Goal: Task Accomplishment & Management: Complete application form

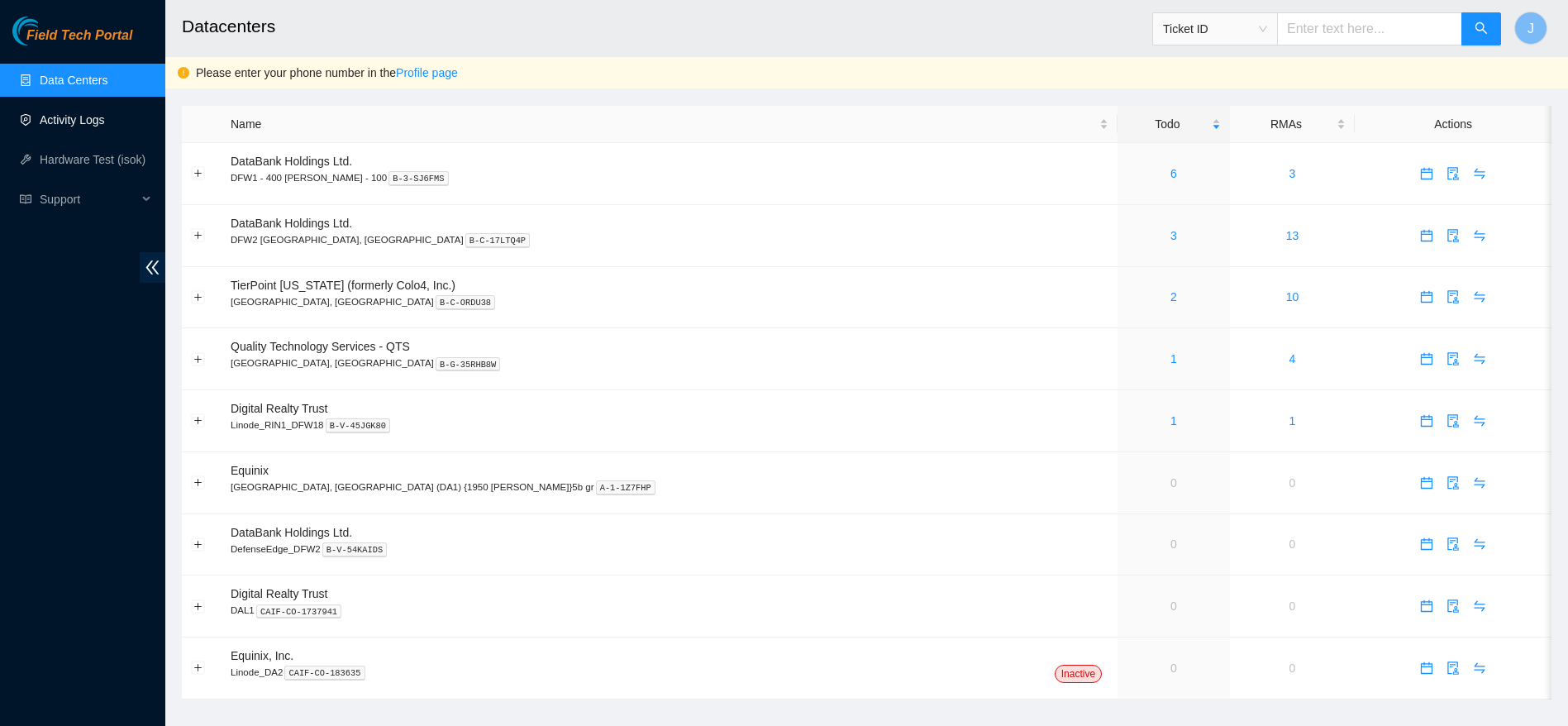
click at [94, 118] on link "Activity Logs" at bounding box center [72, 119] width 65 height 13
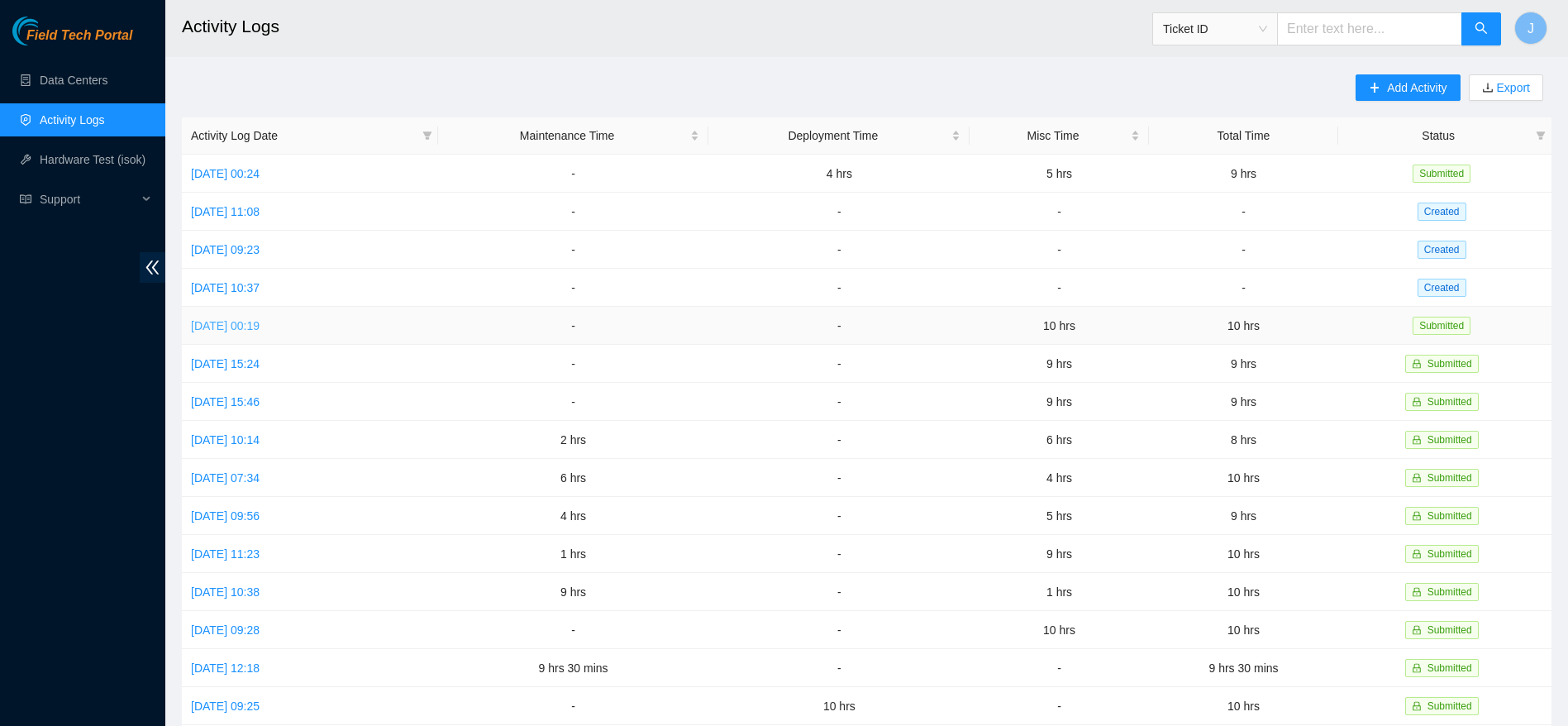
click at [237, 321] on link "Mon, 01 Sep 2025 00:19" at bounding box center [225, 325] width 69 height 13
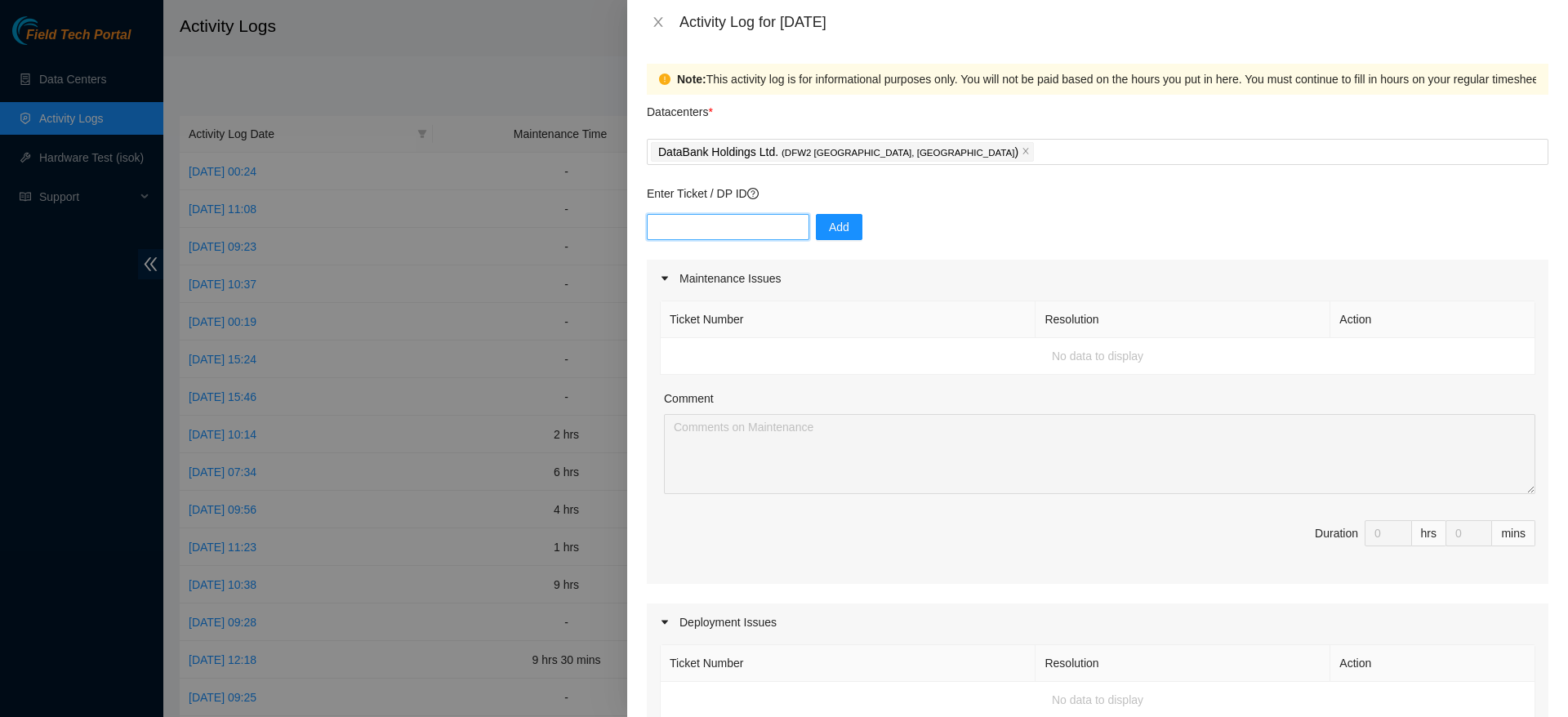
click at [686, 228] on input "text" at bounding box center [727, 227] width 162 height 26
click at [1019, 200] on p "Enter Ticket / DP ID" at bounding box center [1097, 194] width 902 height 18
click at [733, 223] on input "text" at bounding box center [727, 227] width 162 height 26
click at [792, 30] on div "Activity Log for 01-09-2025" at bounding box center [1114, 22] width 869 height 18
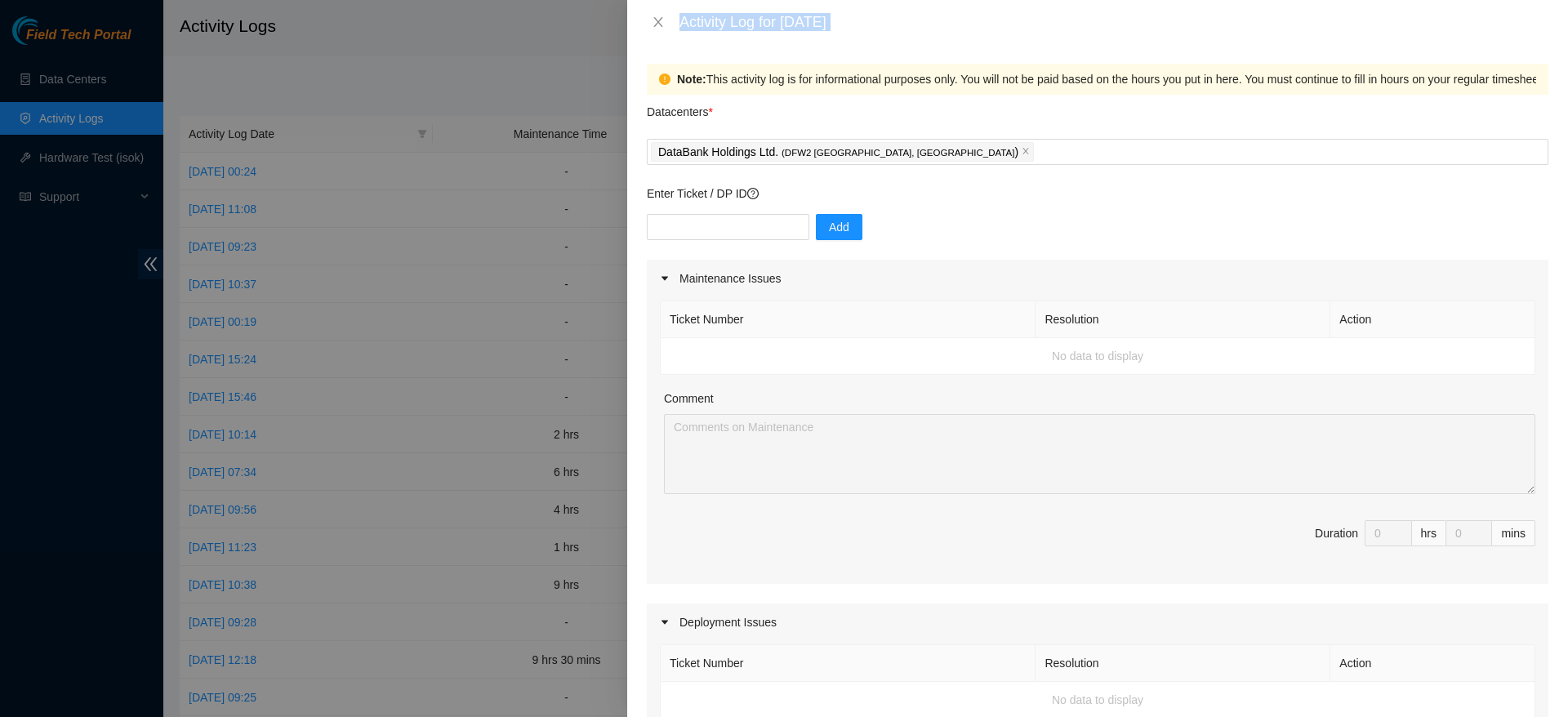
drag, startPoint x: 792, startPoint y: 30, endPoint x: 935, endPoint y: 45, distance: 143.8
click at [935, 45] on div "Activity Log for 01-09-2025 Note: This activity log is for informational purpos…" at bounding box center [1097, 358] width 941 height 717
click at [935, 45] on div "Note: This activity log is for informational purposes only. You will not be pai…" at bounding box center [1097, 380] width 941 height 673
click at [768, 234] on input "text" at bounding box center [727, 227] width 162 height 26
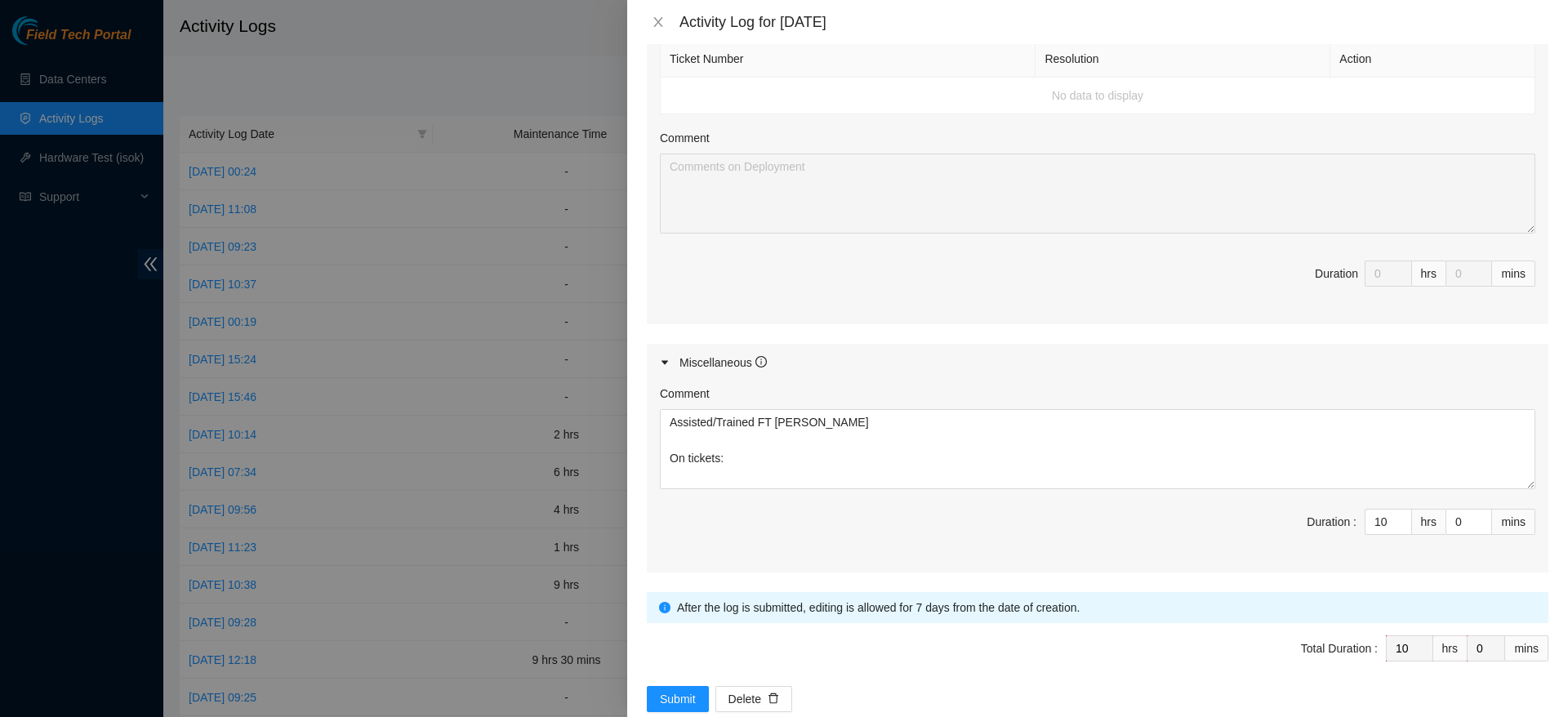
scroll to position [638, 0]
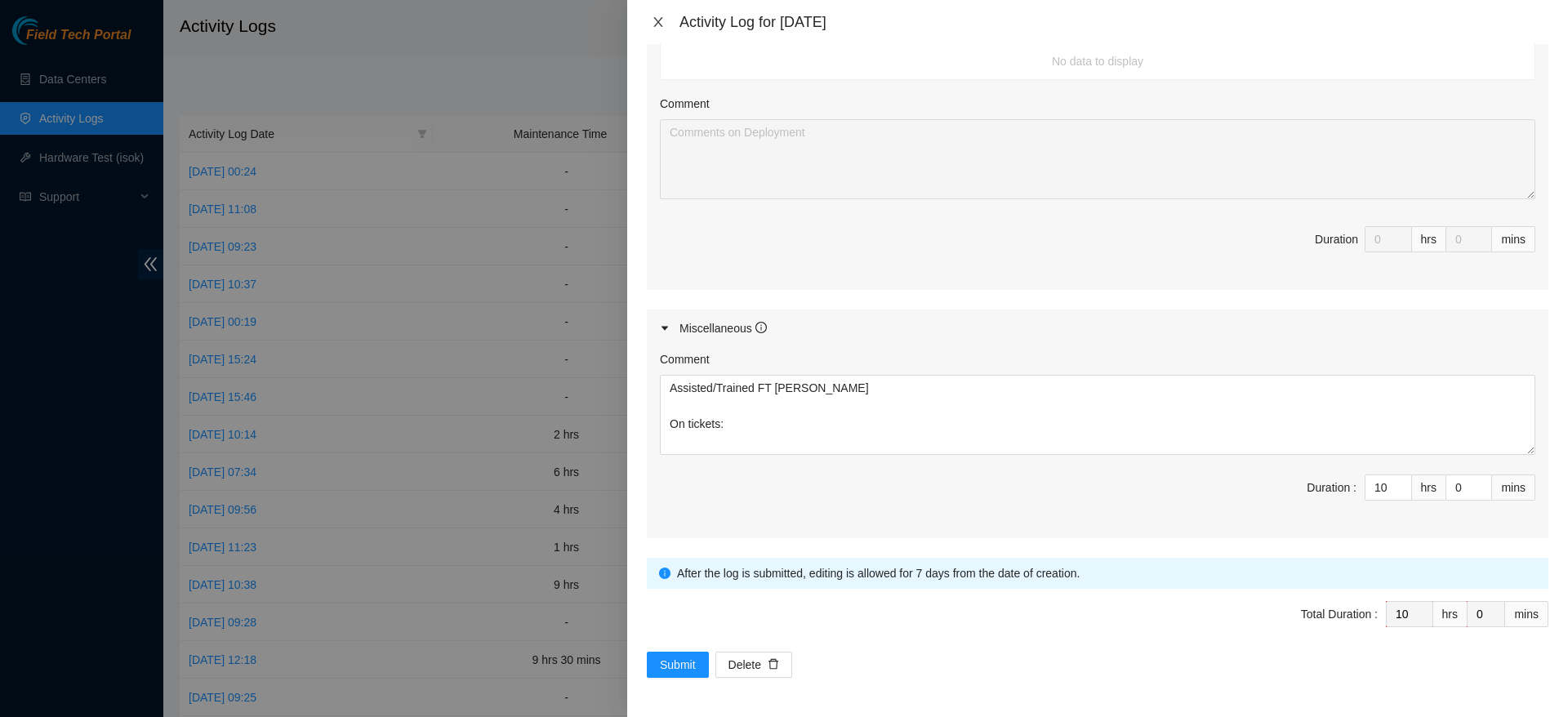
click at [658, 27] on icon "close" at bounding box center [658, 22] width 13 height 13
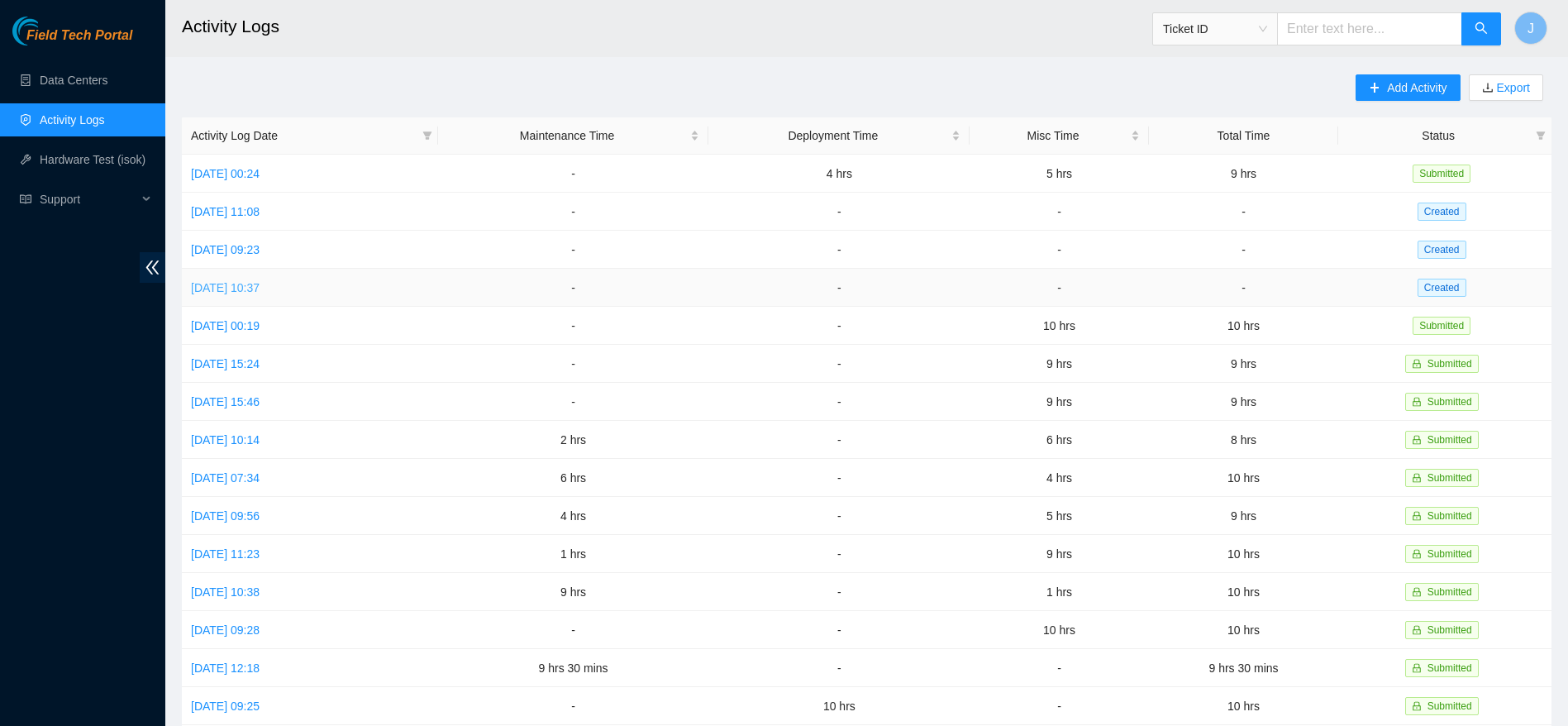
click at [260, 288] on link "Tue, 02 Sep 2025 10:37" at bounding box center [225, 287] width 69 height 13
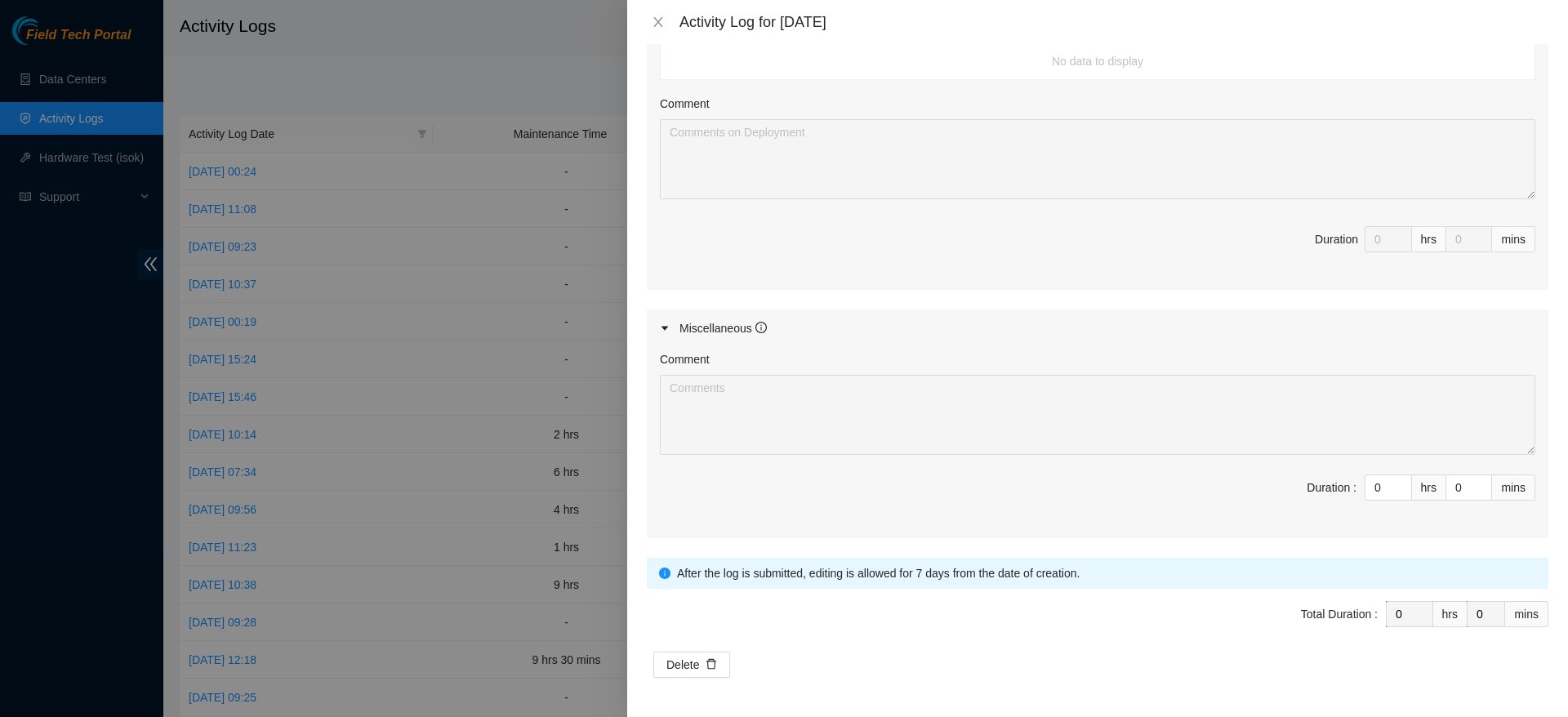
scroll to position [982, 0]
click at [1446, 495] on input "0" at bounding box center [1468, 488] width 44 height 24
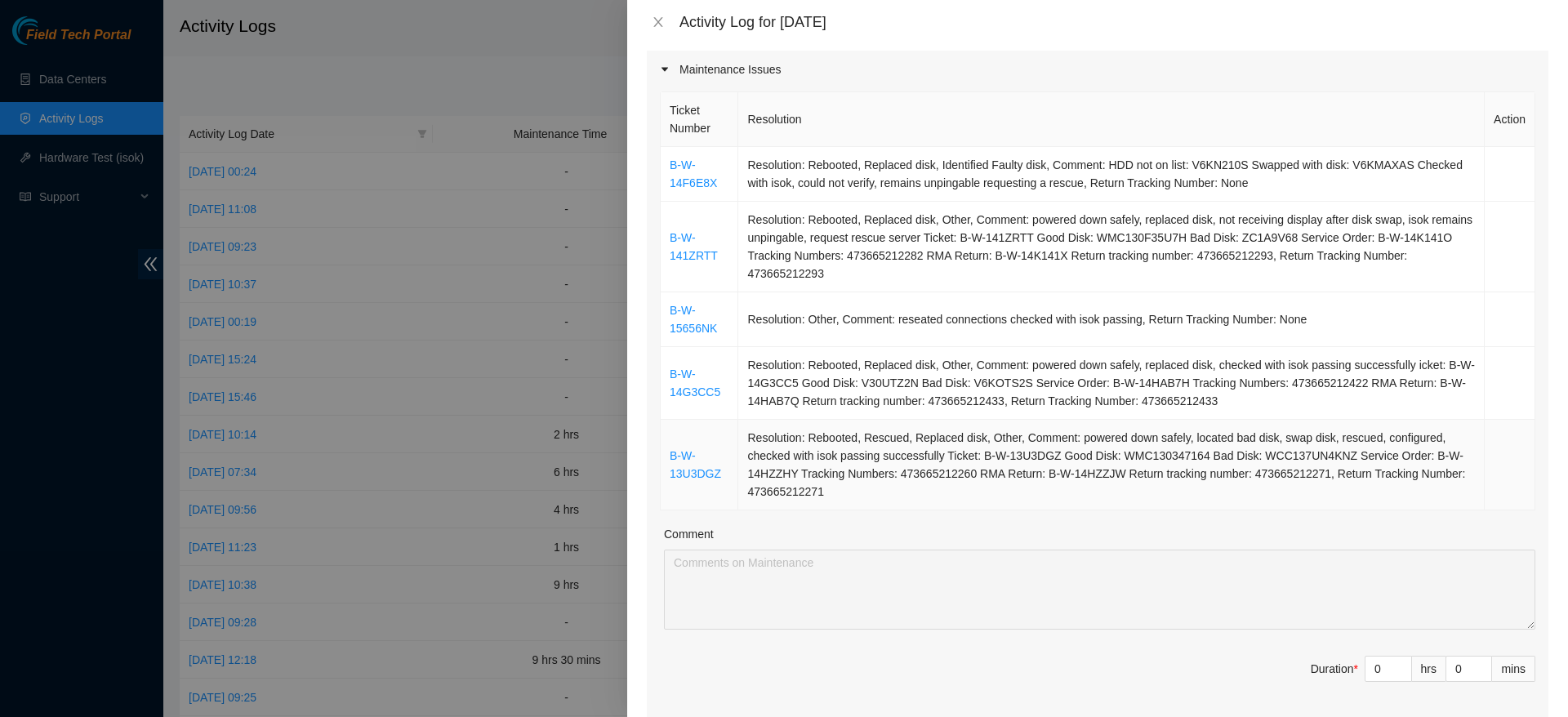
scroll to position [294, 0]
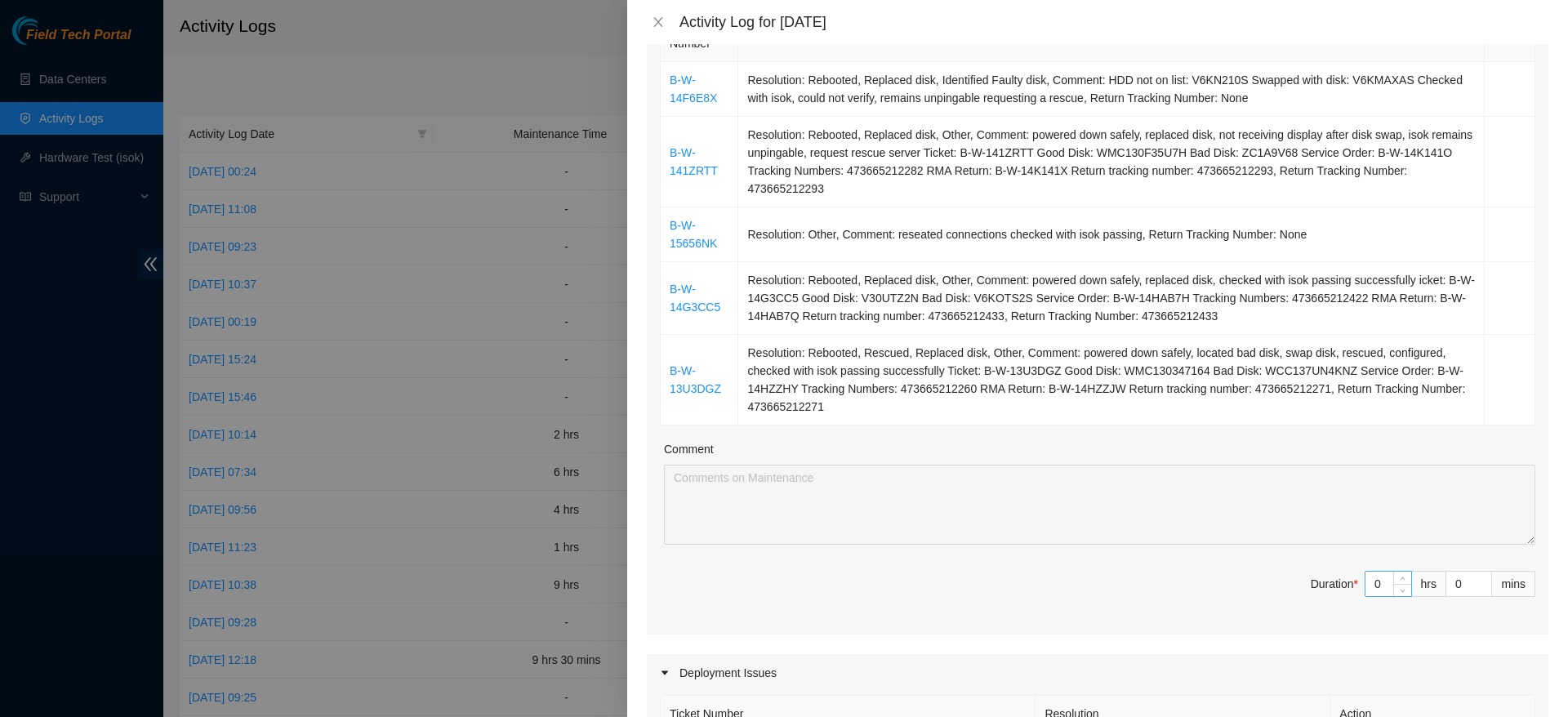
click at [1365, 595] on input "0" at bounding box center [1387, 584] width 45 height 24
type input "1"
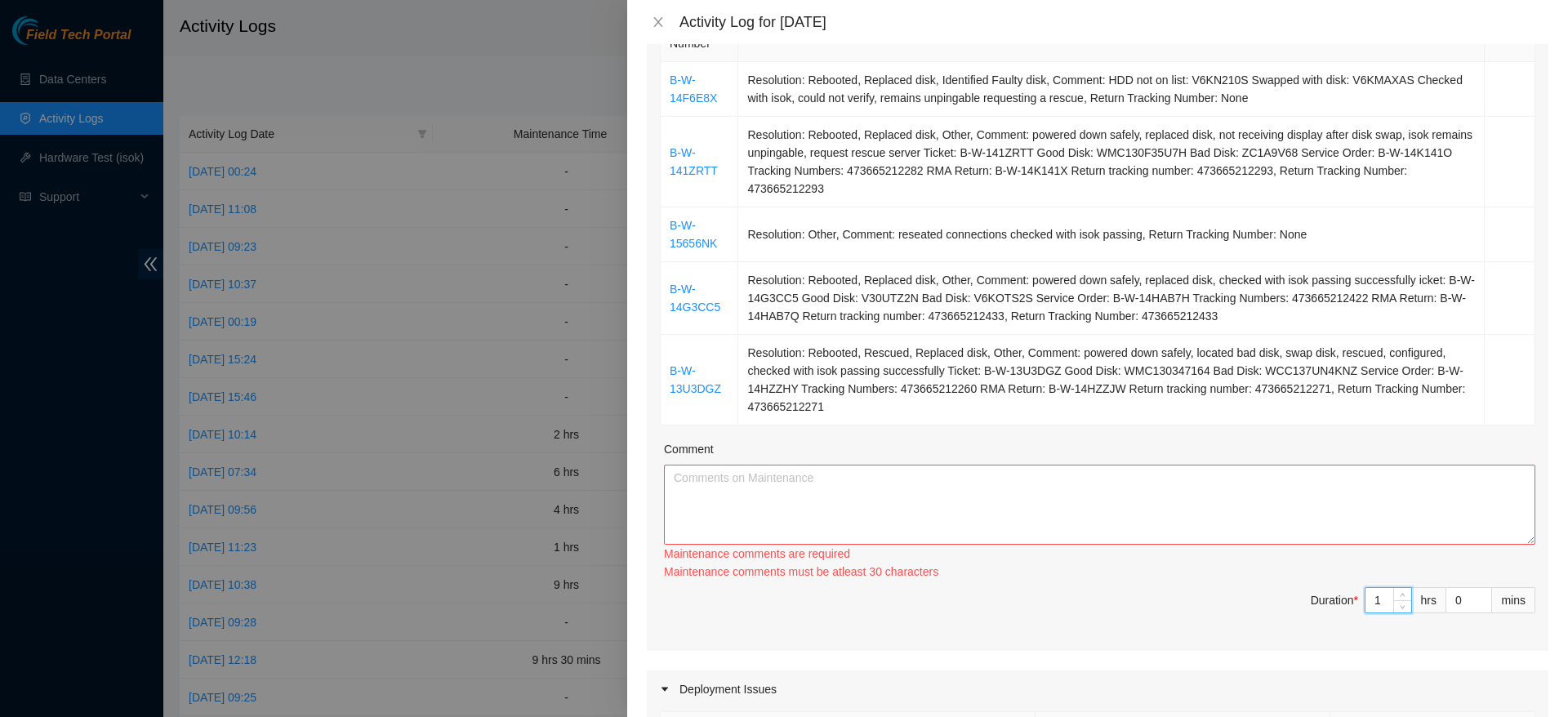
type input "10"
type input "1"
type input "0"
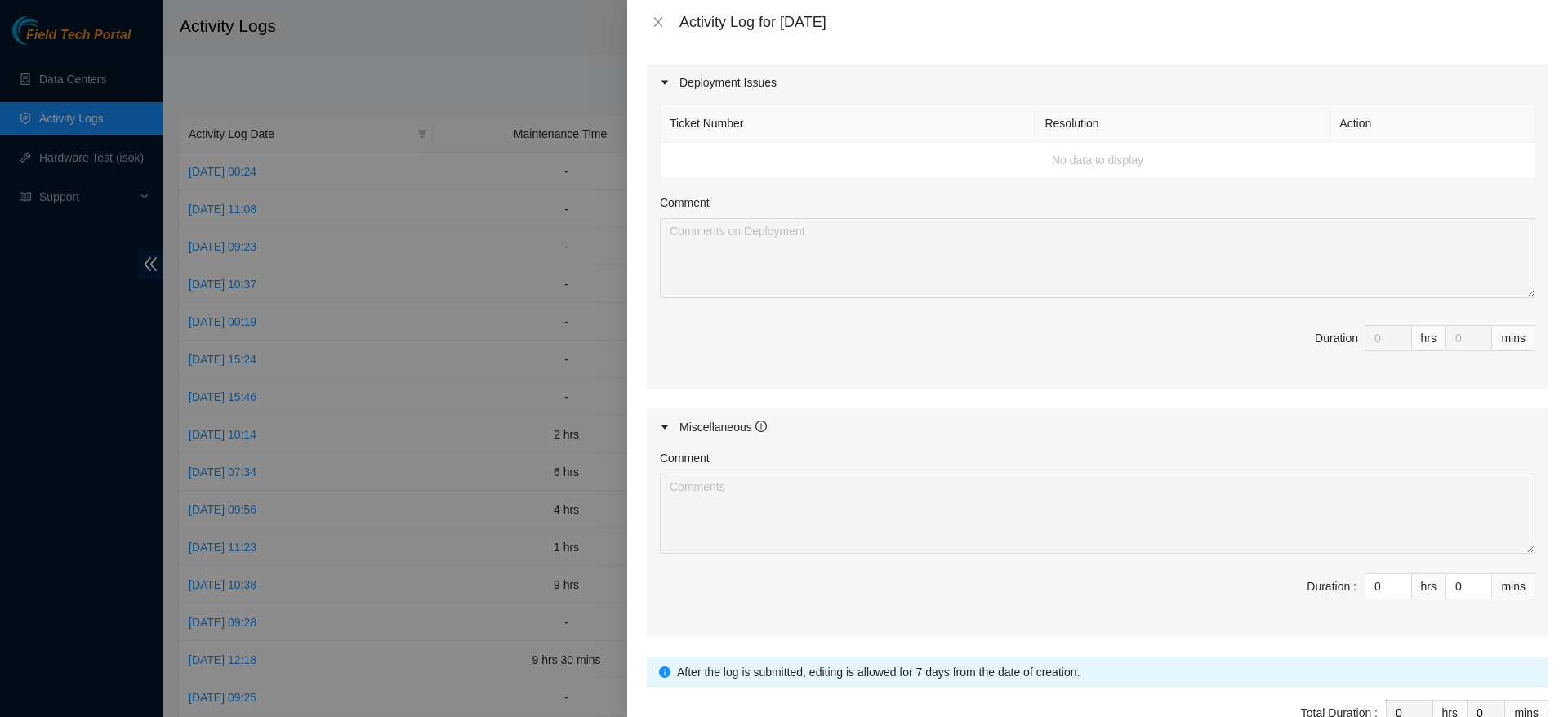
scroll to position [983, 0]
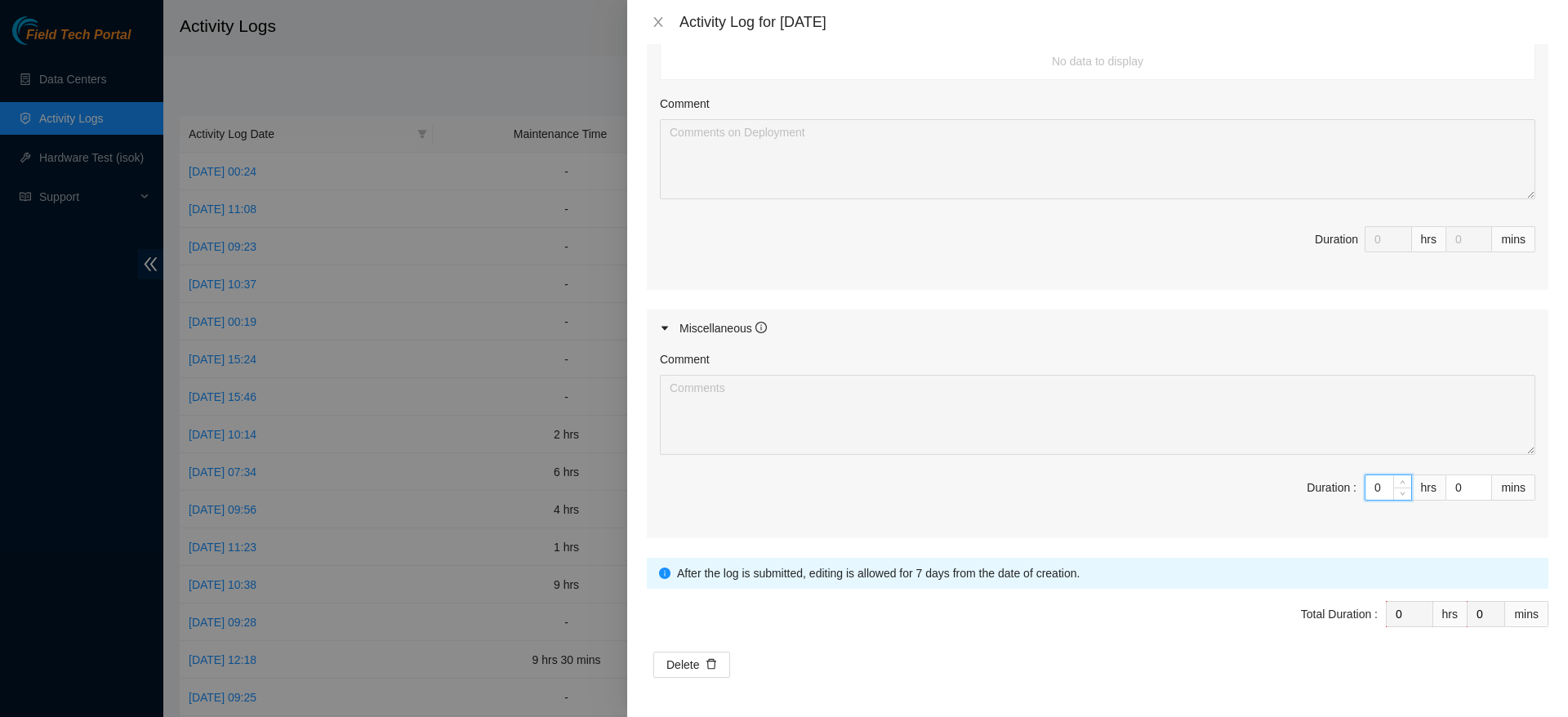
click at [1369, 493] on input "0" at bounding box center [1387, 488] width 45 height 24
type input "10"
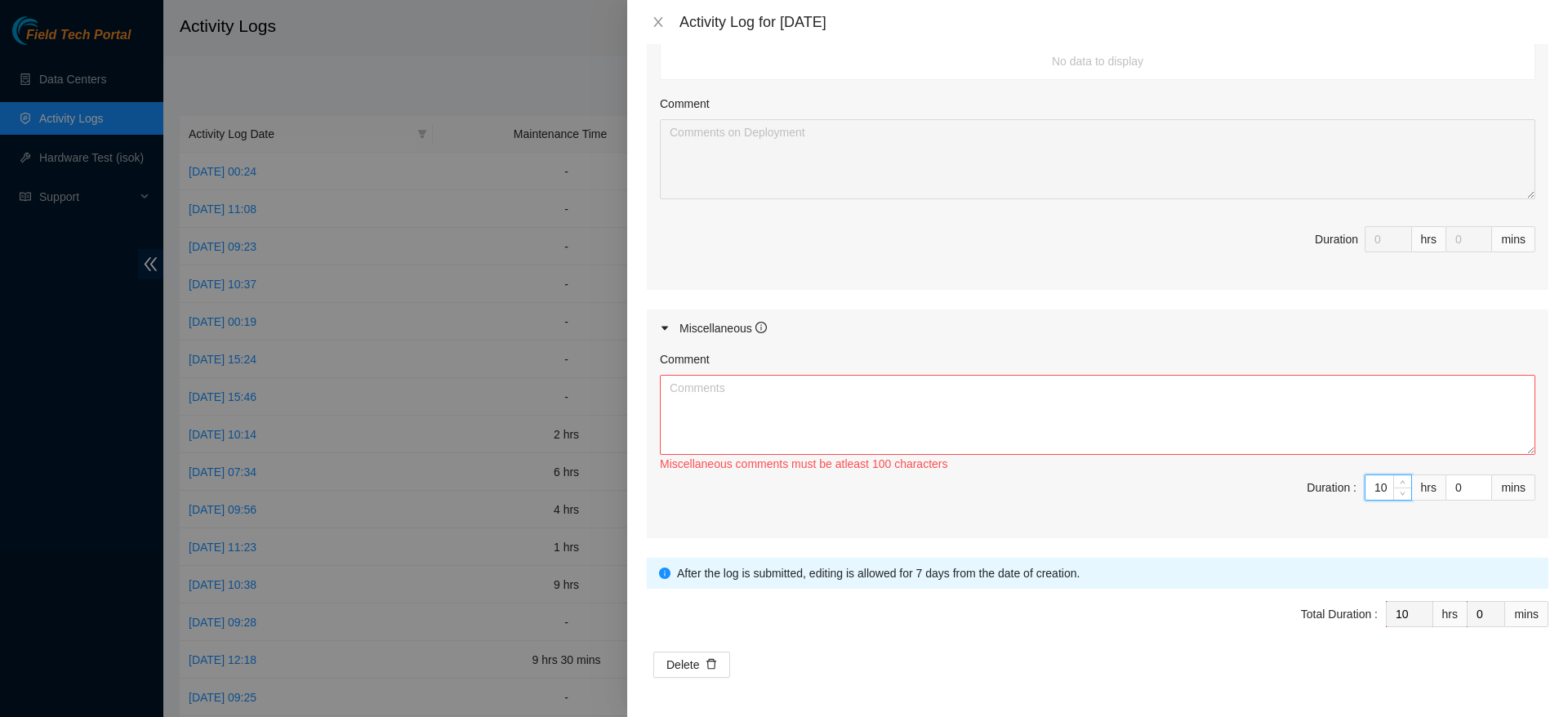
type input "10"
click at [951, 396] on textarea "Comment" at bounding box center [1097, 415] width 876 height 80
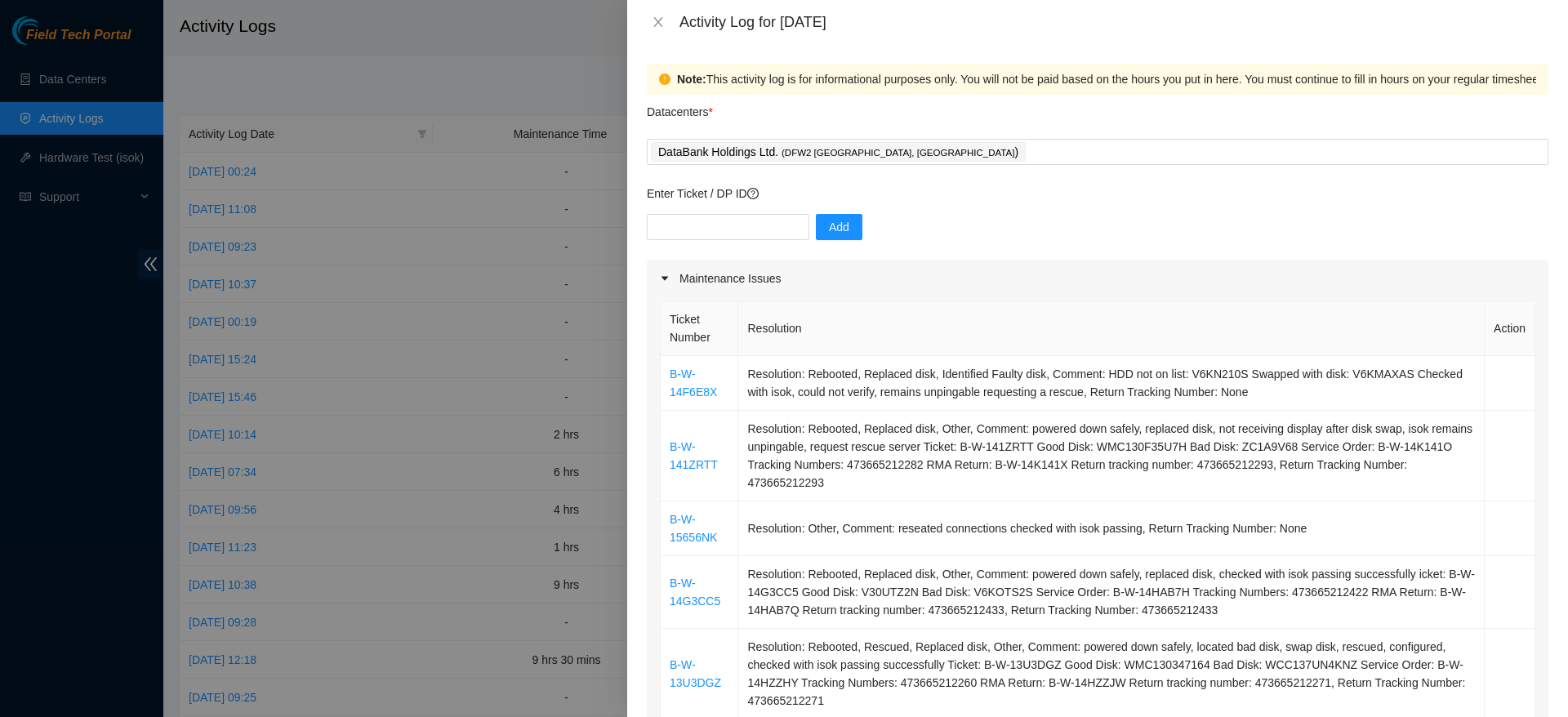
scroll to position [127, 0]
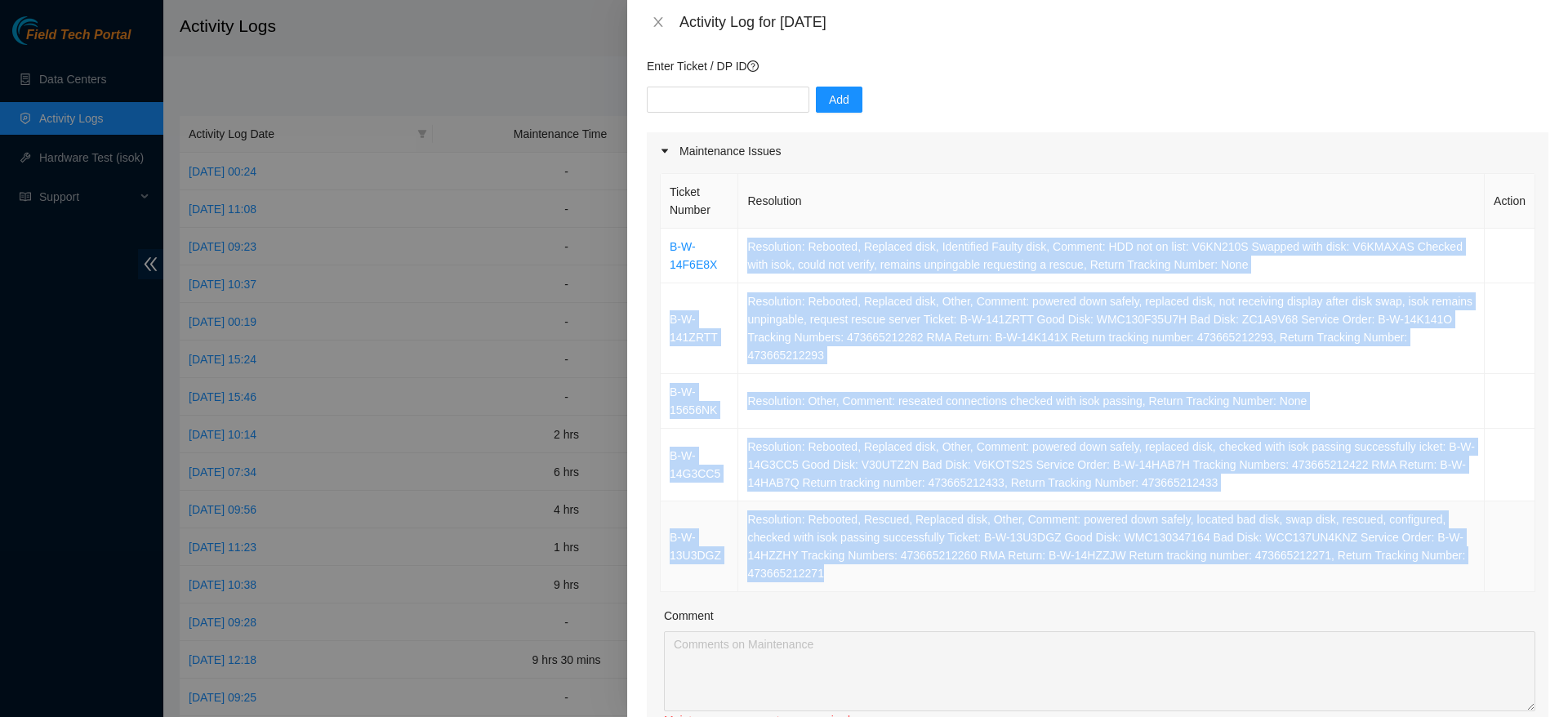
drag, startPoint x: 740, startPoint y: 242, endPoint x: 1350, endPoint y: 572, distance: 693.5
click at [1350, 572] on tbody "B-W-14F6E8X Resolution: Rebooted, Replaced disk, Identified Faulty disk, Commen…" at bounding box center [1097, 410] width 875 height 364
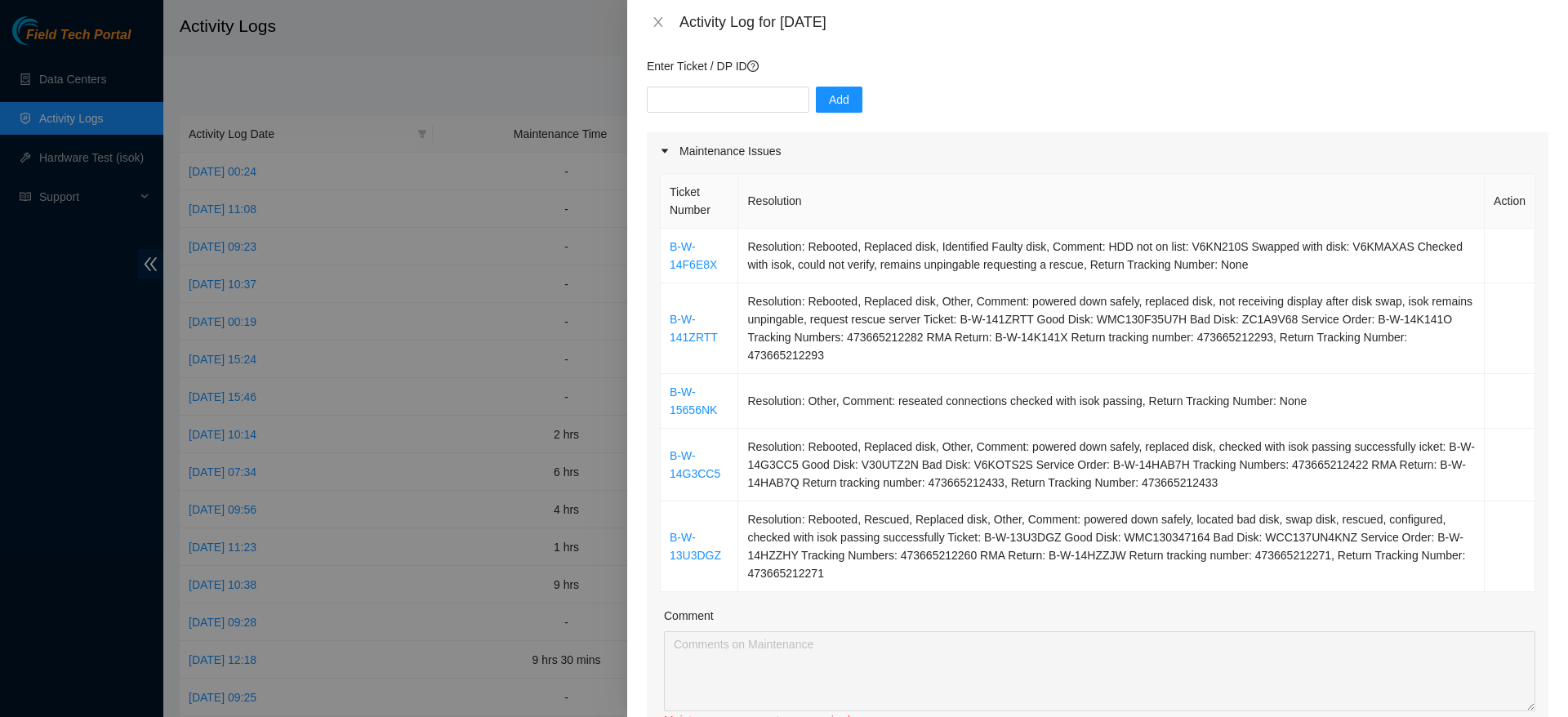
click at [1286, 618] on div "Comment" at bounding box center [1099, 619] width 871 height 24
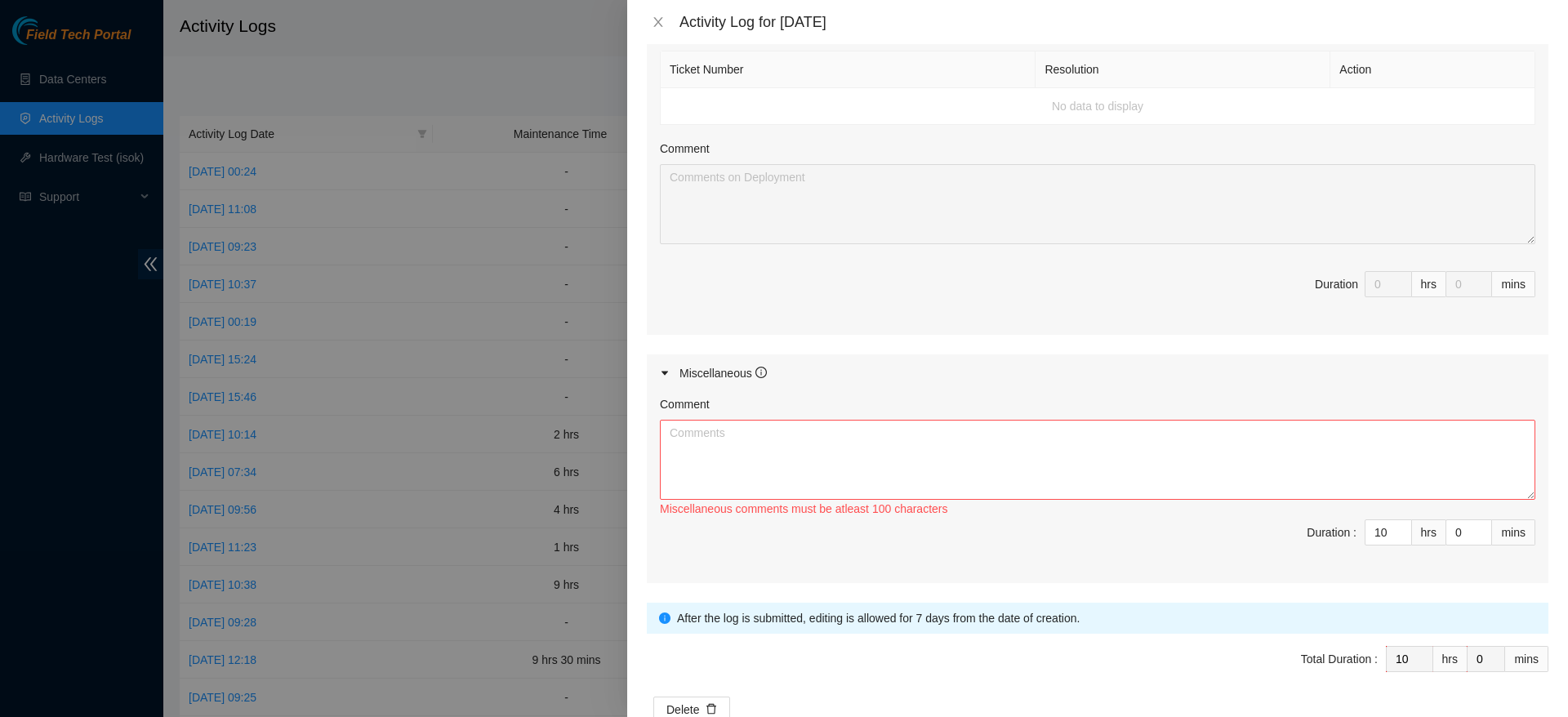
scroll to position [943, 0]
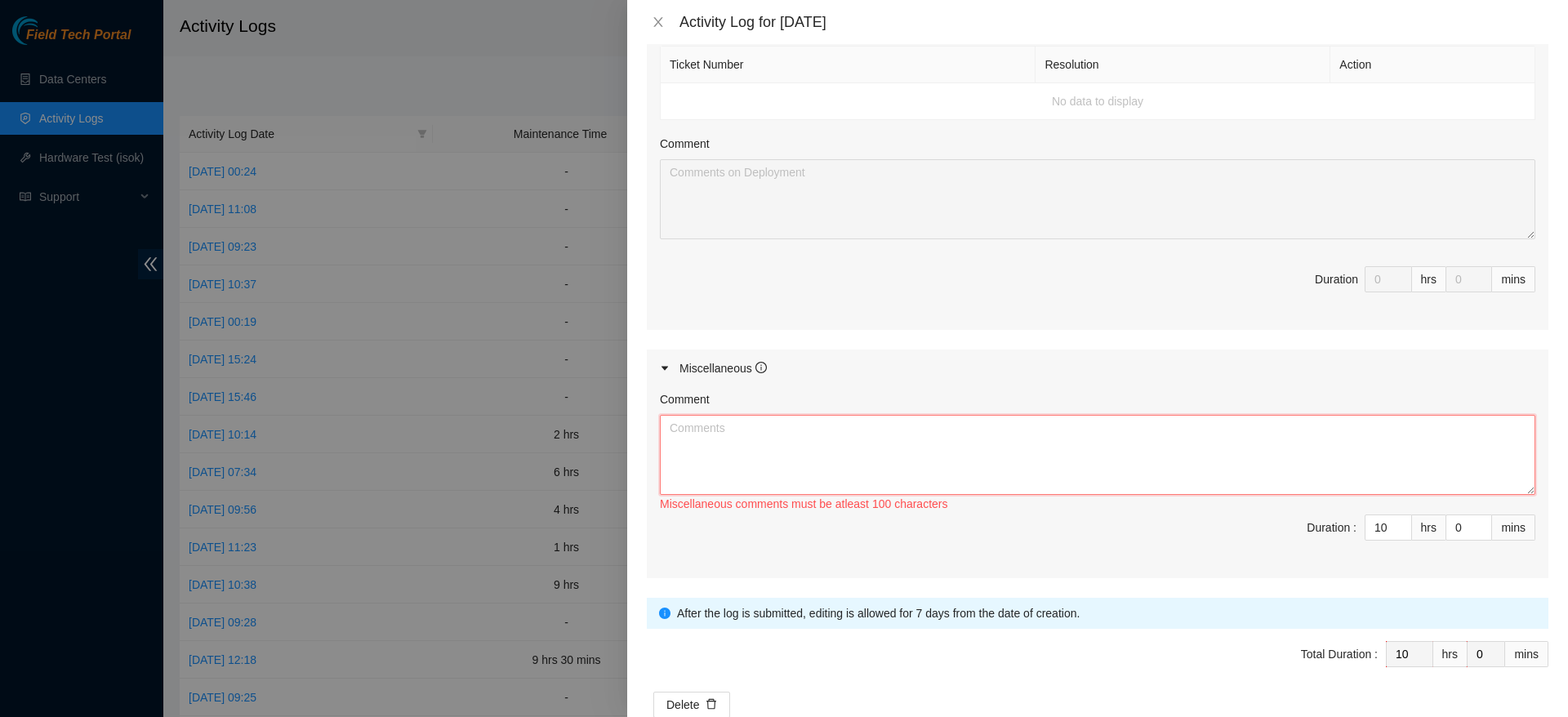
click at [996, 454] on textarea "Comment" at bounding box center [1097, 455] width 876 height 80
paste textarea "started with handling various tickets, from disk replacements to reboot and res…"
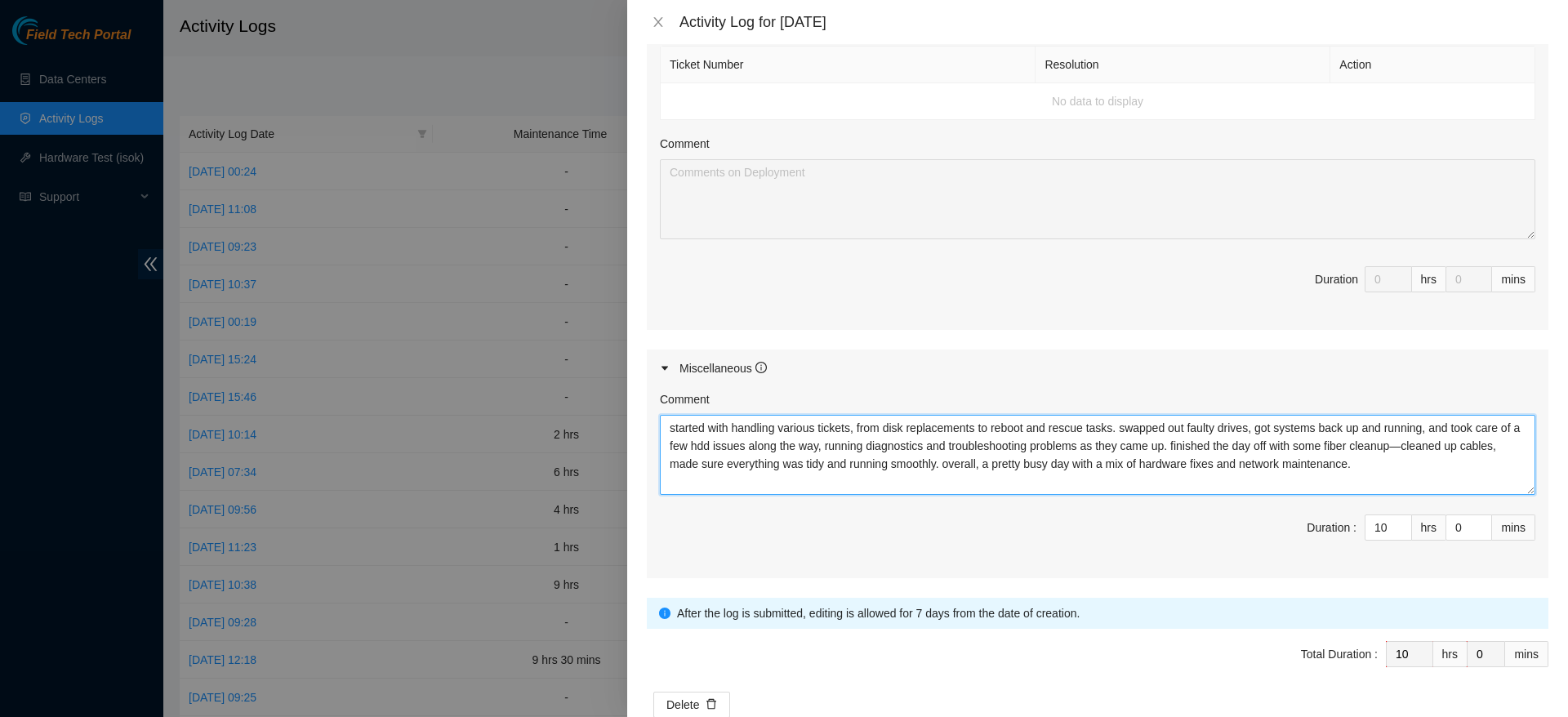
click at [1427, 450] on textarea "started with handling various tickets, from disk replacements to reboot and res…" at bounding box center [1097, 455] width 876 height 80
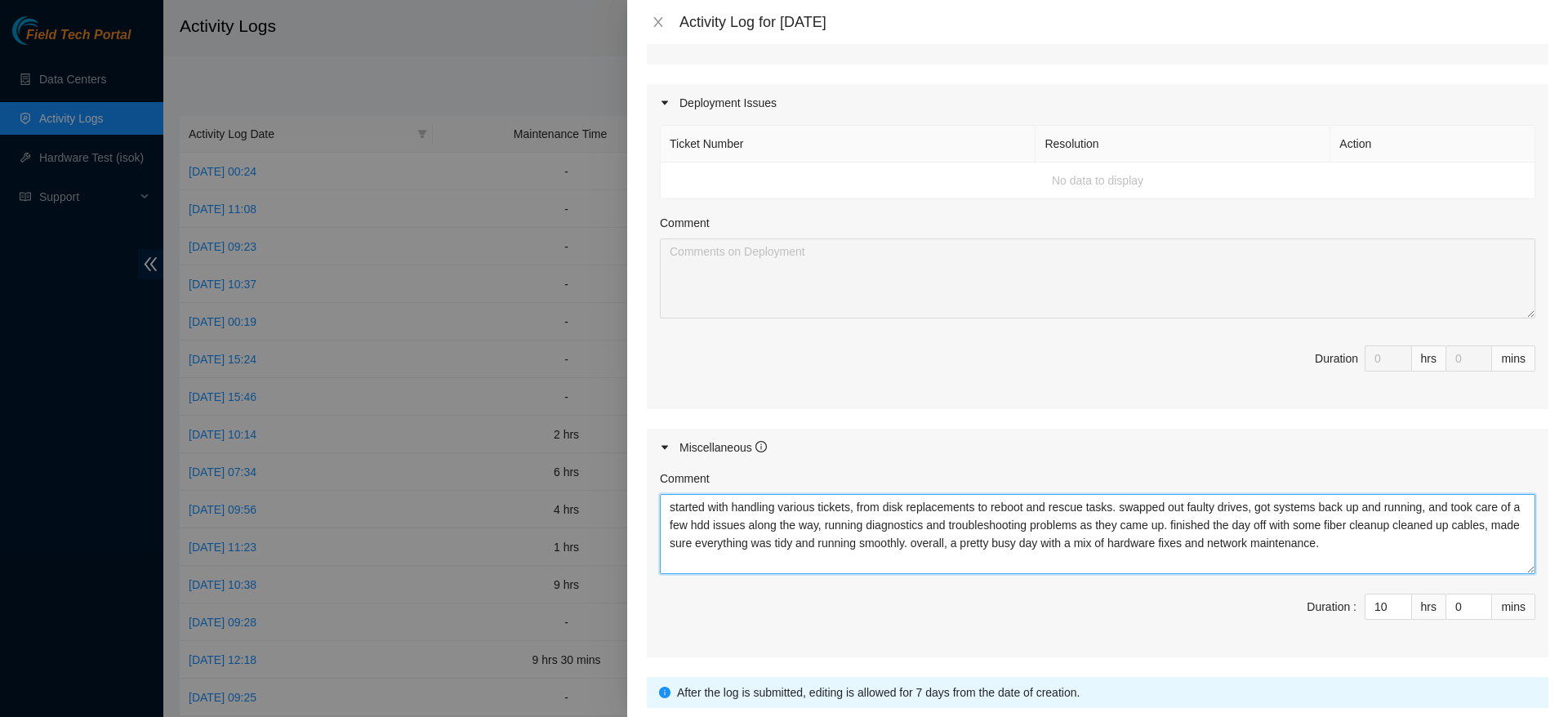
scroll to position [983, 0]
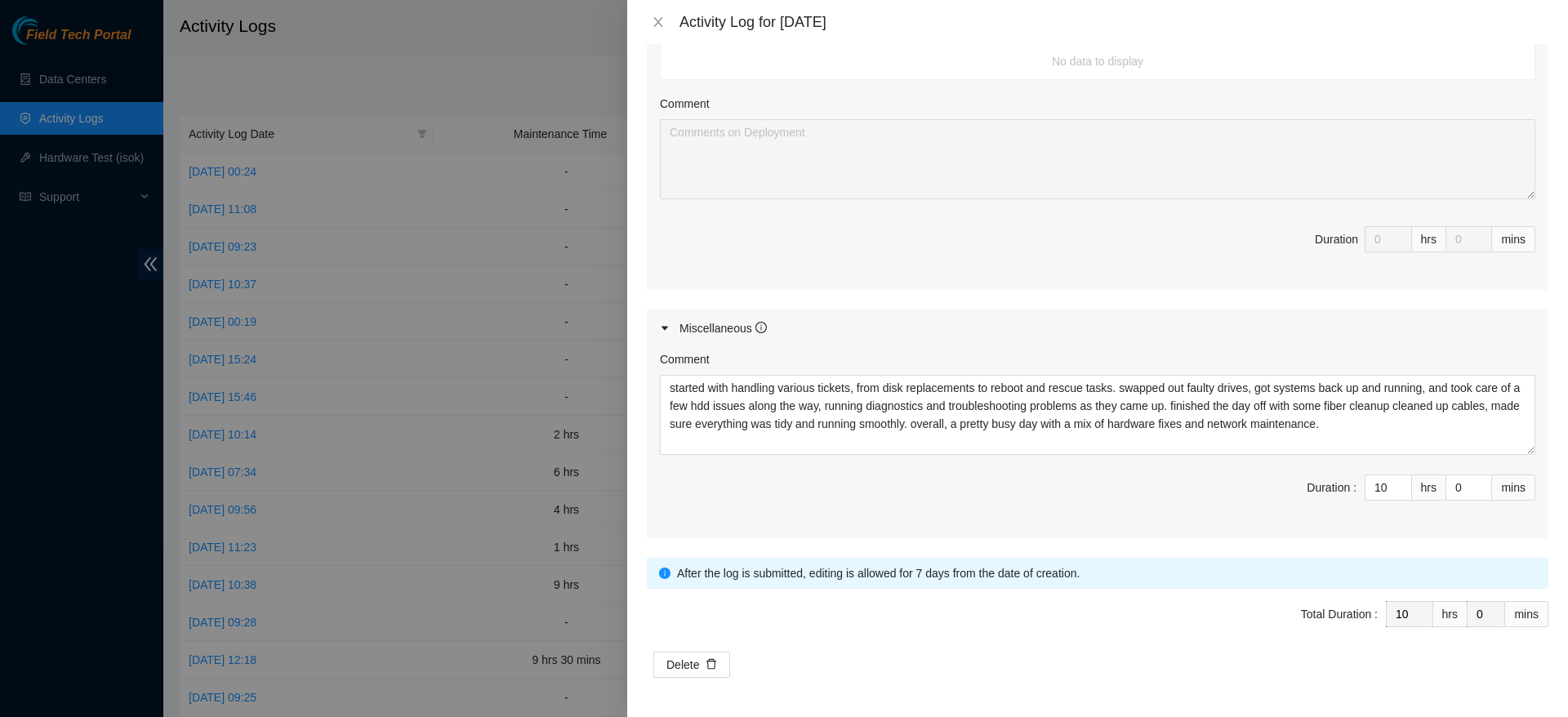
click at [1132, 486] on span "Duration : 10 hrs 0 mins" at bounding box center [1097, 497] width 876 height 45
click at [1408, 420] on textarea "started with handling various tickets, from disk replacements to reboot and res…" at bounding box center [1097, 415] width 876 height 80
type textarea "started with handling various tickets, from disk replacements to reboot and res…"
click at [1368, 495] on input "10" at bounding box center [1387, 488] width 45 height 24
type input "1"
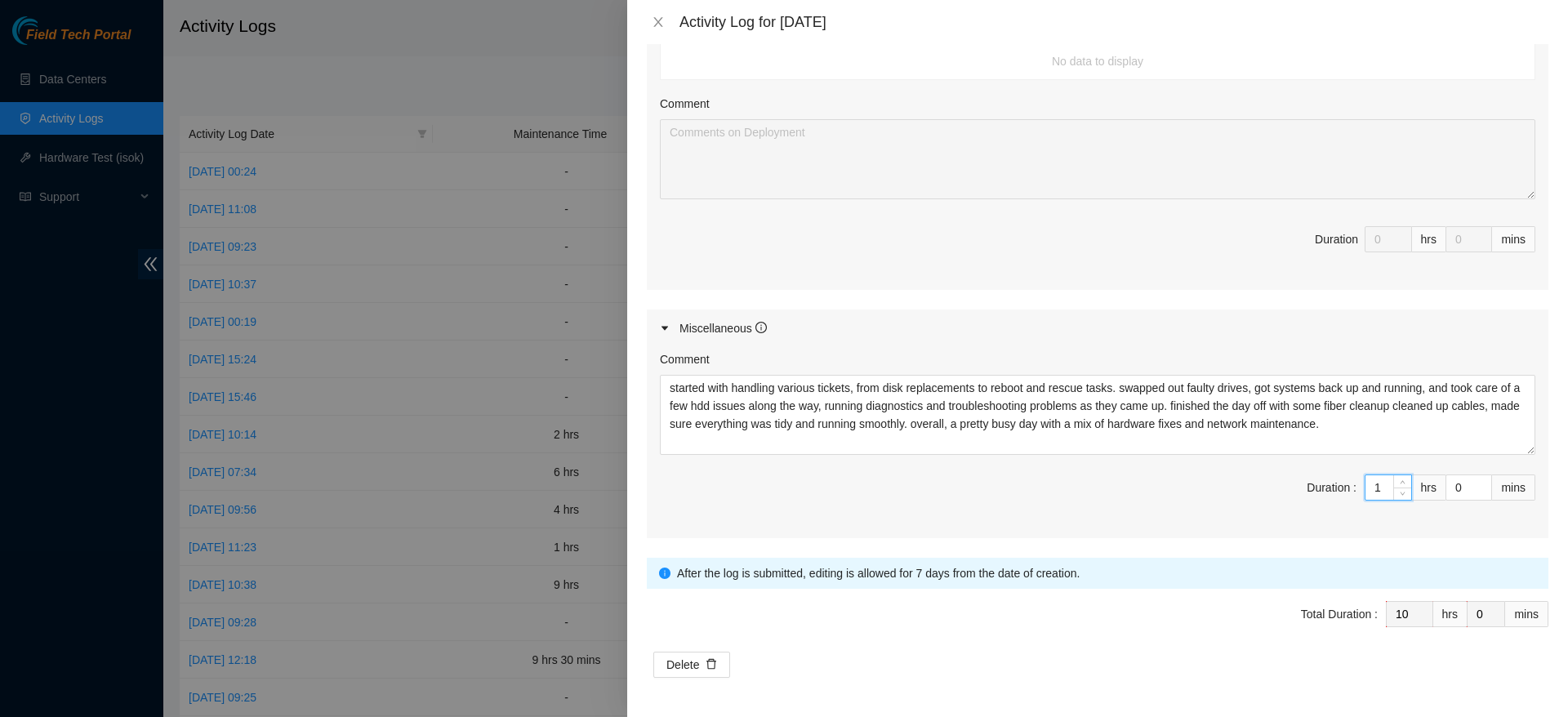
type input "1"
type input "10"
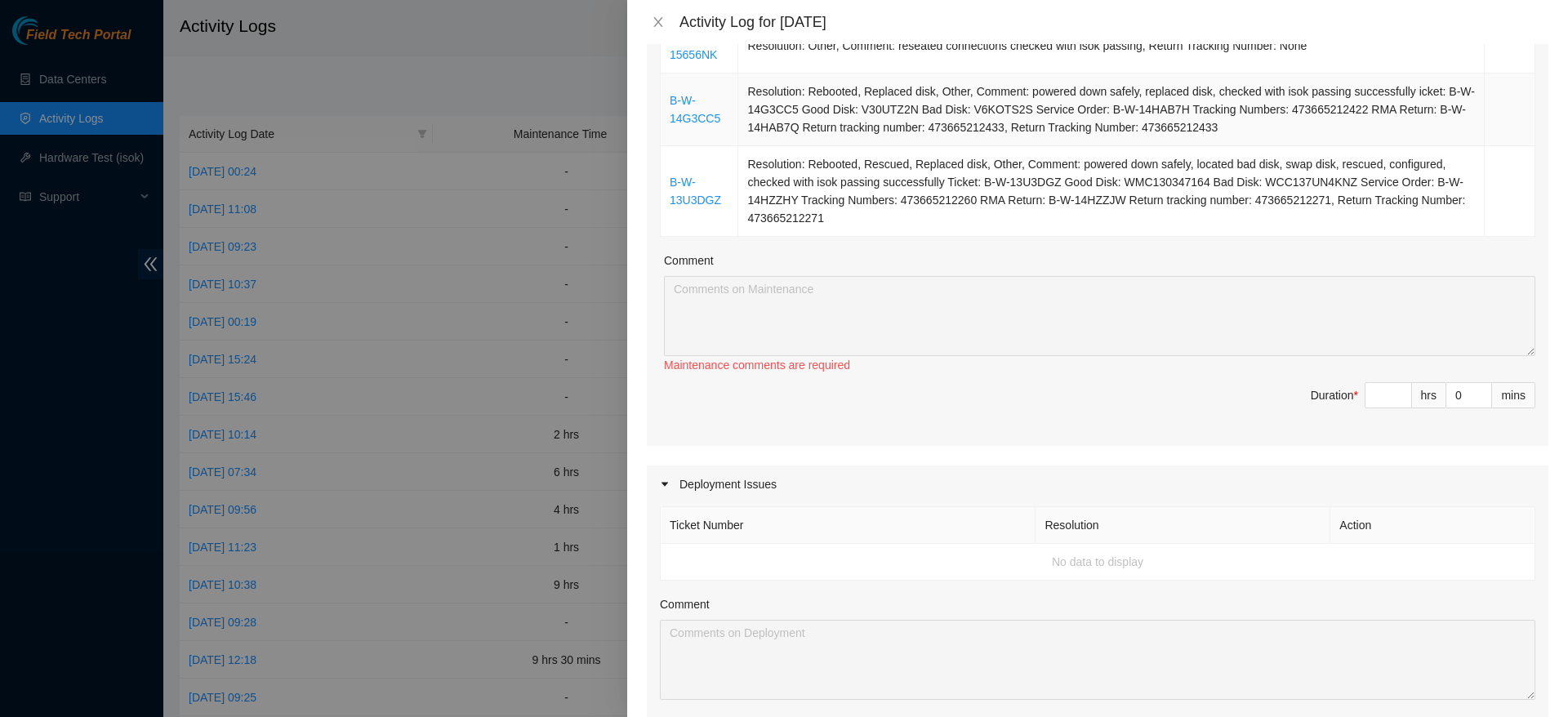
scroll to position [488, 0]
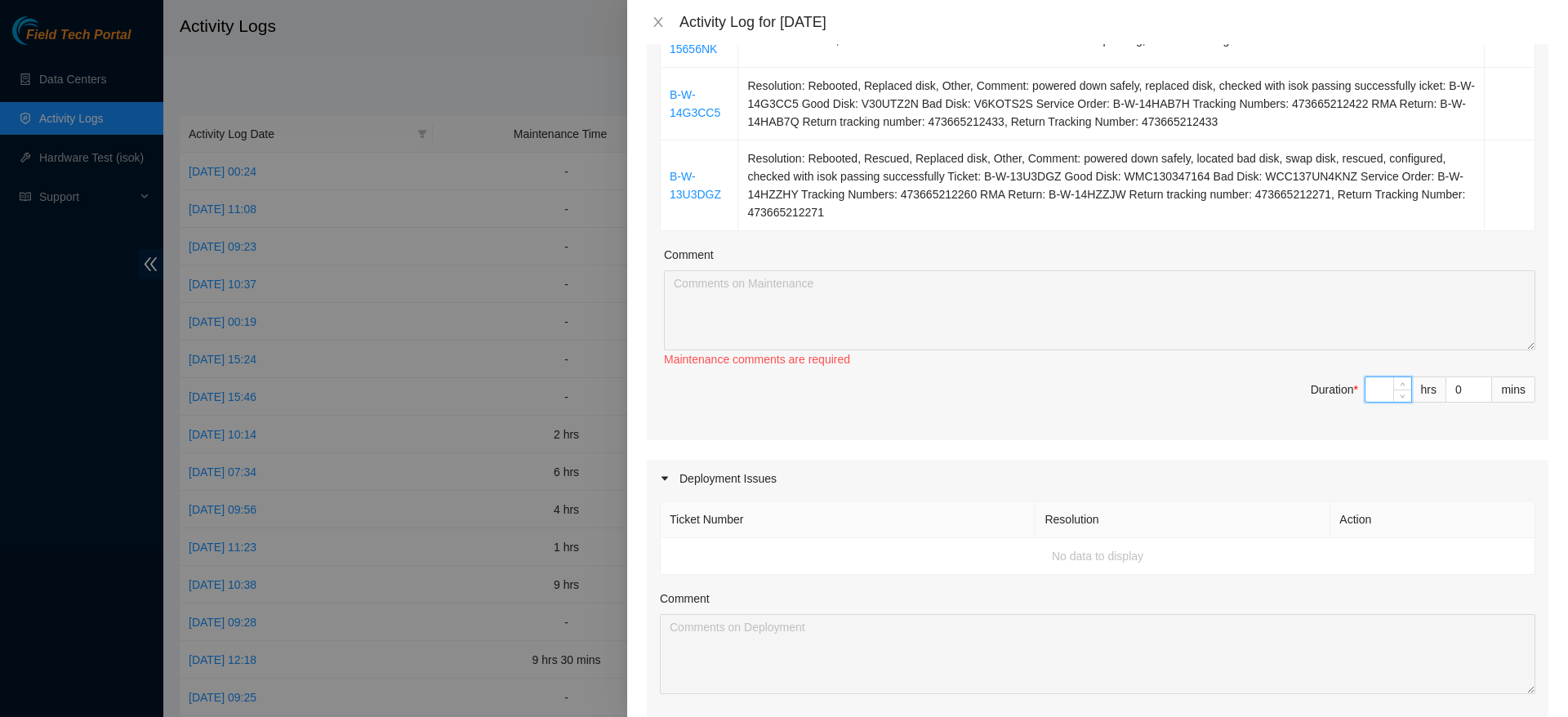
click at [1373, 384] on input at bounding box center [1387, 390] width 45 height 24
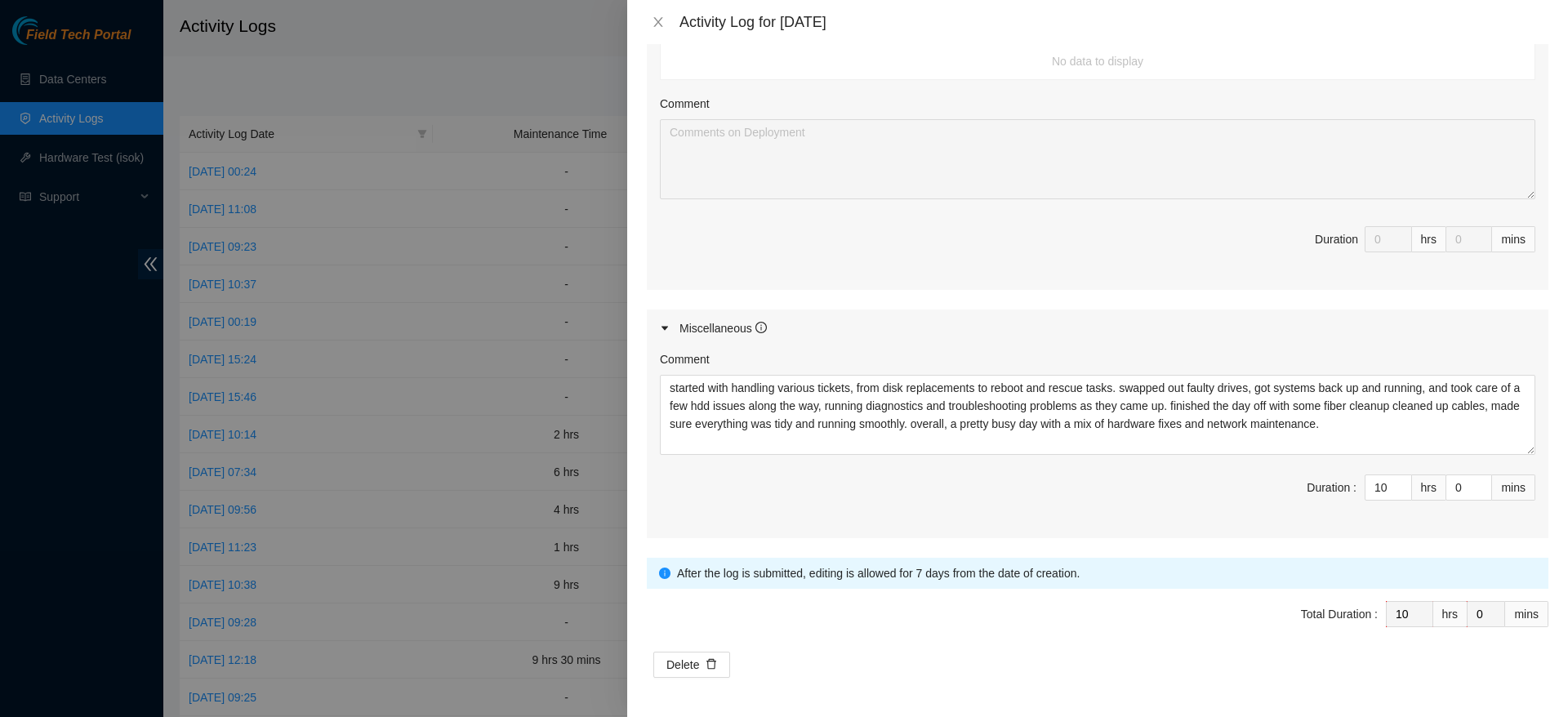
type input "0"
click at [1312, 517] on div "Duration :" at bounding box center [1331, 497] width 50 height 45
click at [1371, 495] on input "10" at bounding box center [1387, 488] width 45 height 24
type input "1"
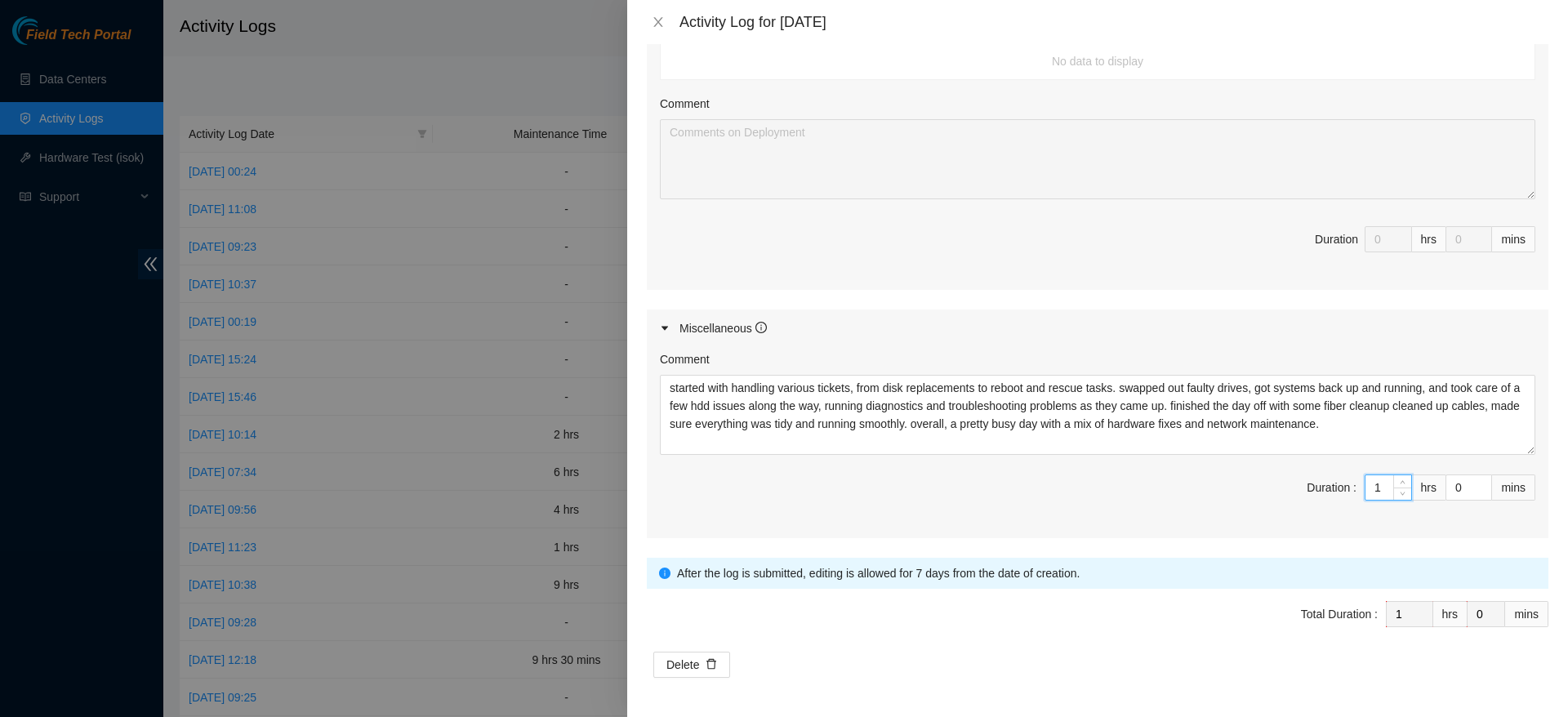
type input "10"
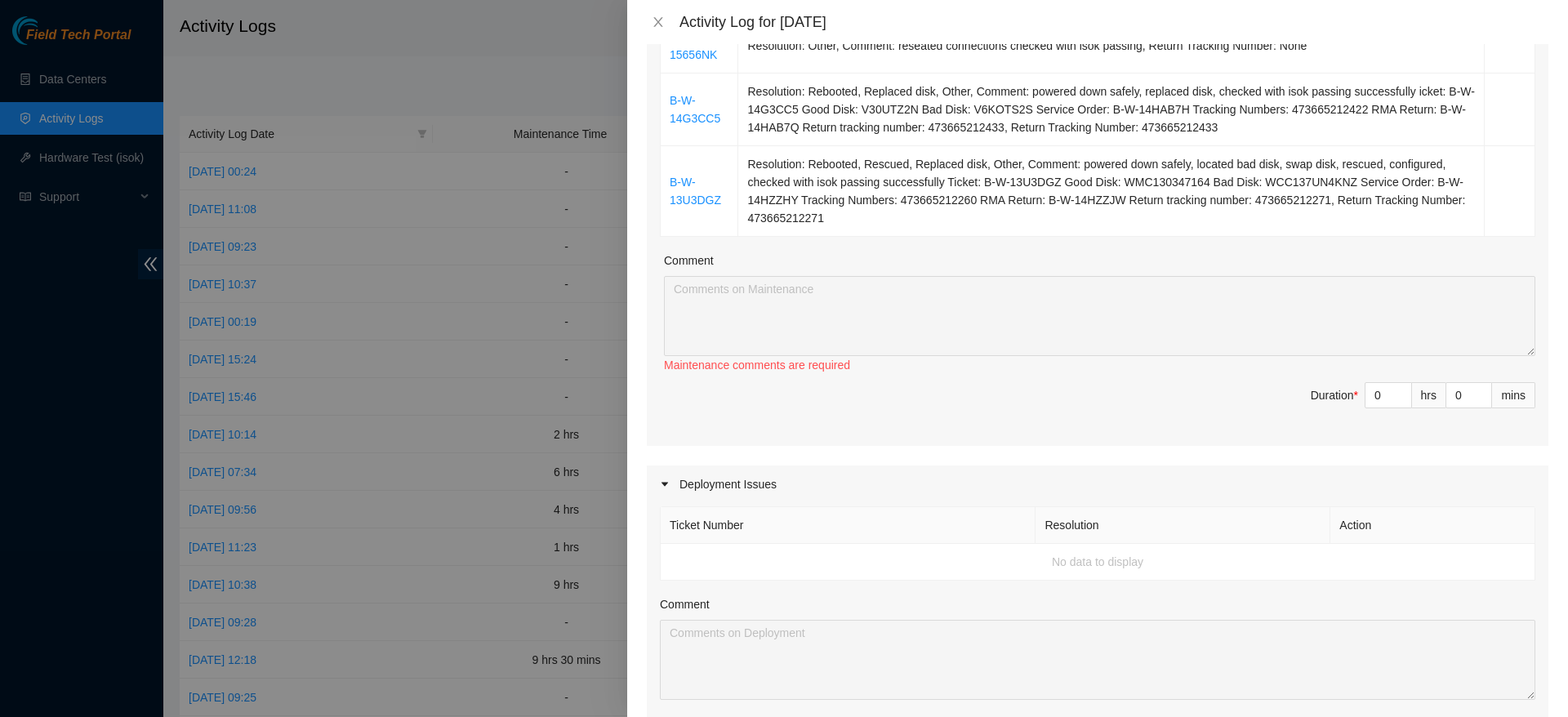
scroll to position [464, 0]
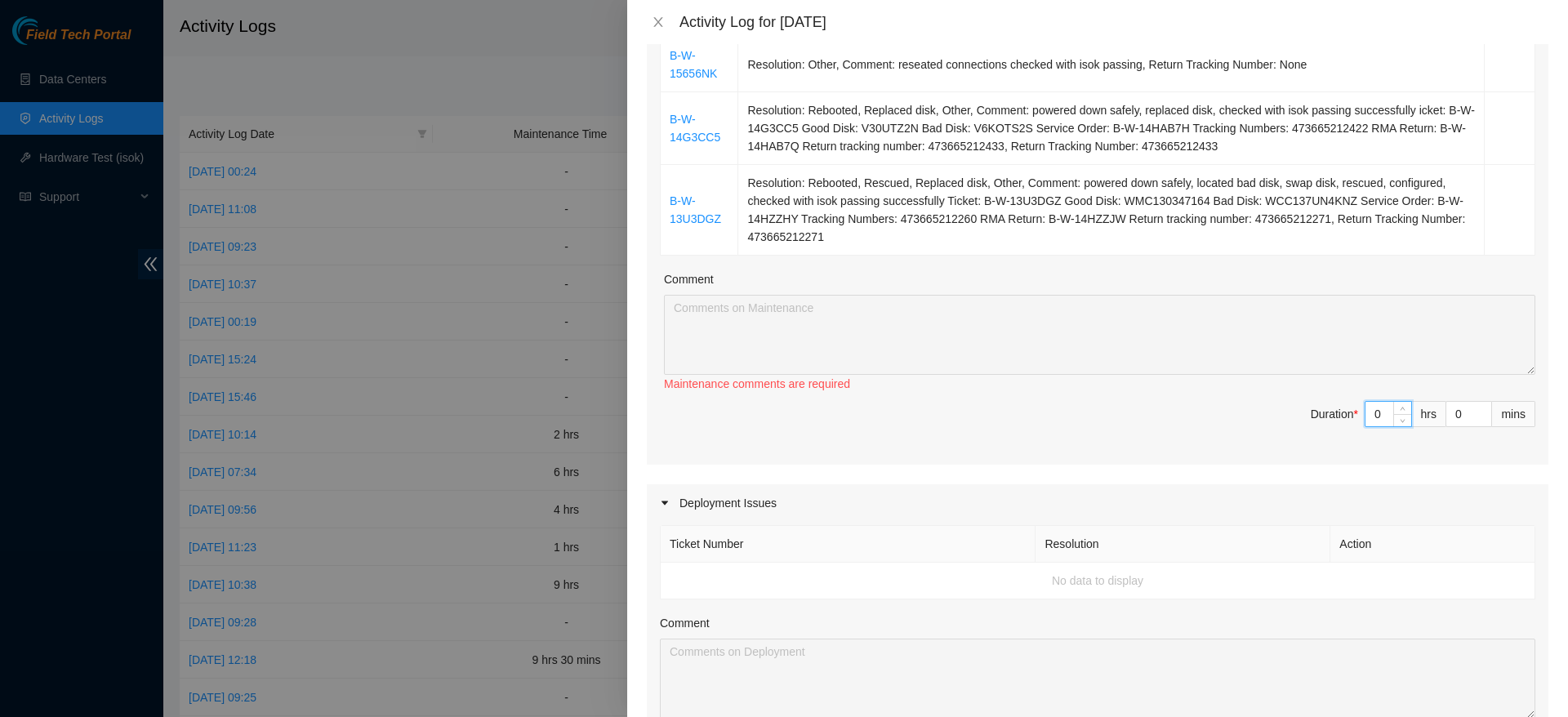
click at [1365, 420] on input "0" at bounding box center [1387, 414] width 45 height 24
type input "4"
type input "14"
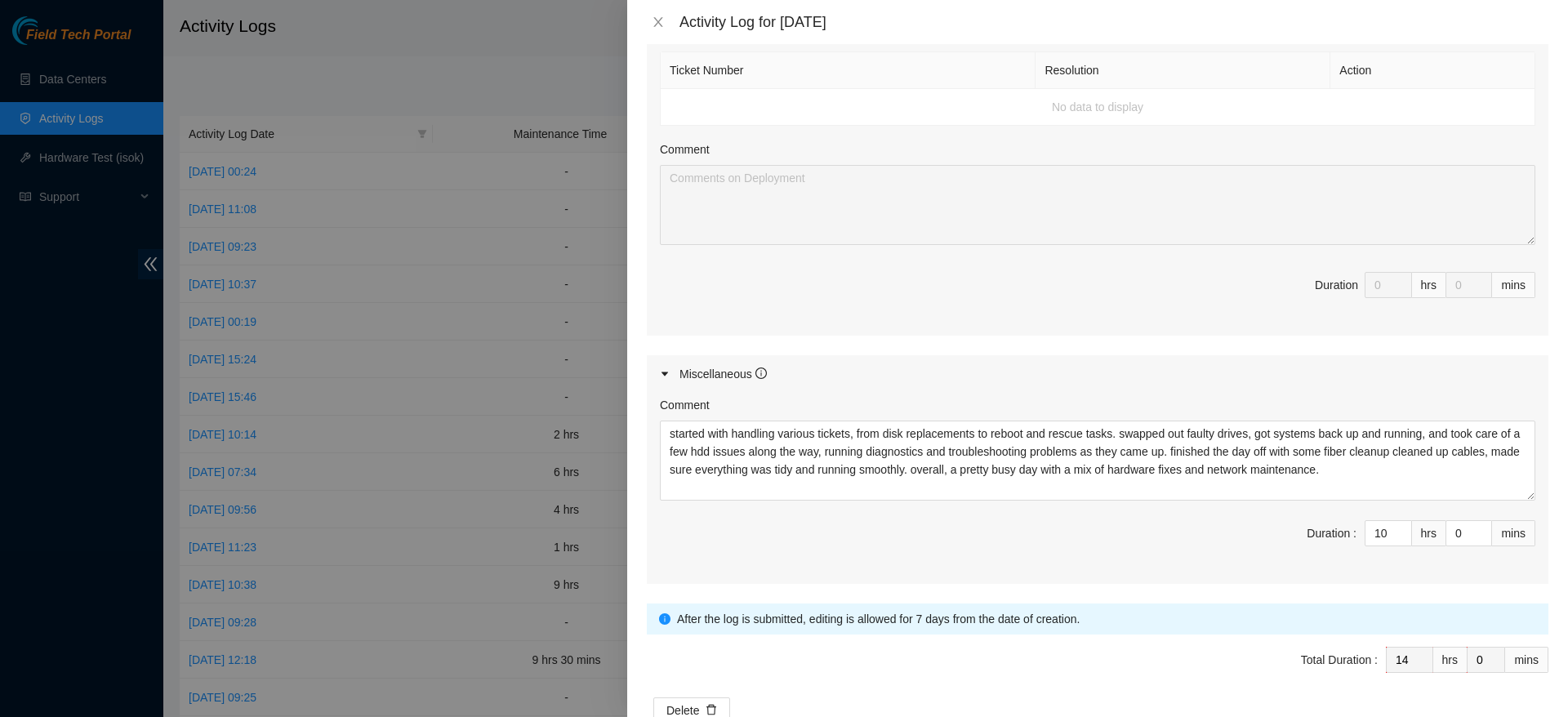
scroll to position [1000, 0]
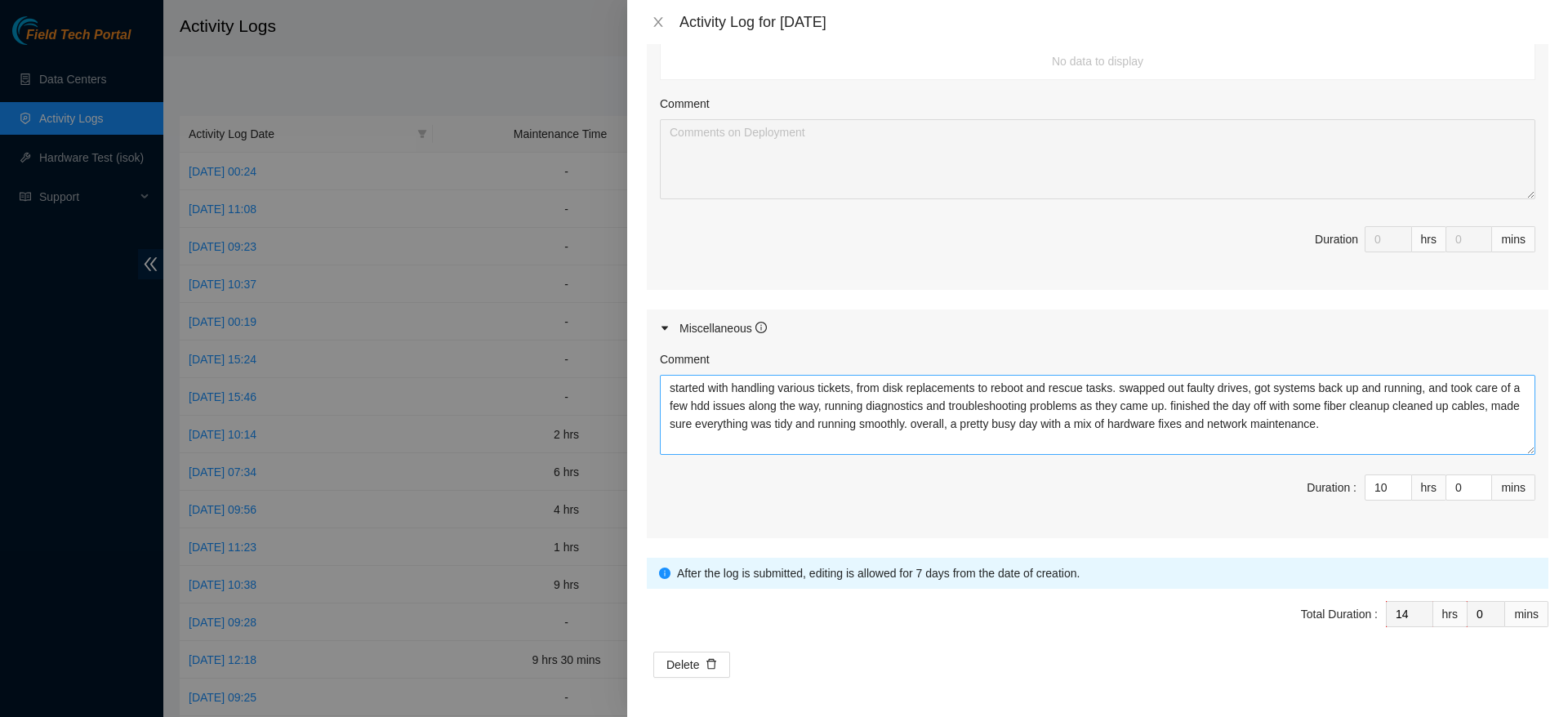
type input "4"
click at [1238, 417] on textarea "started with handling various tickets, from disk replacements to reboot and res…" at bounding box center [1097, 415] width 876 height 80
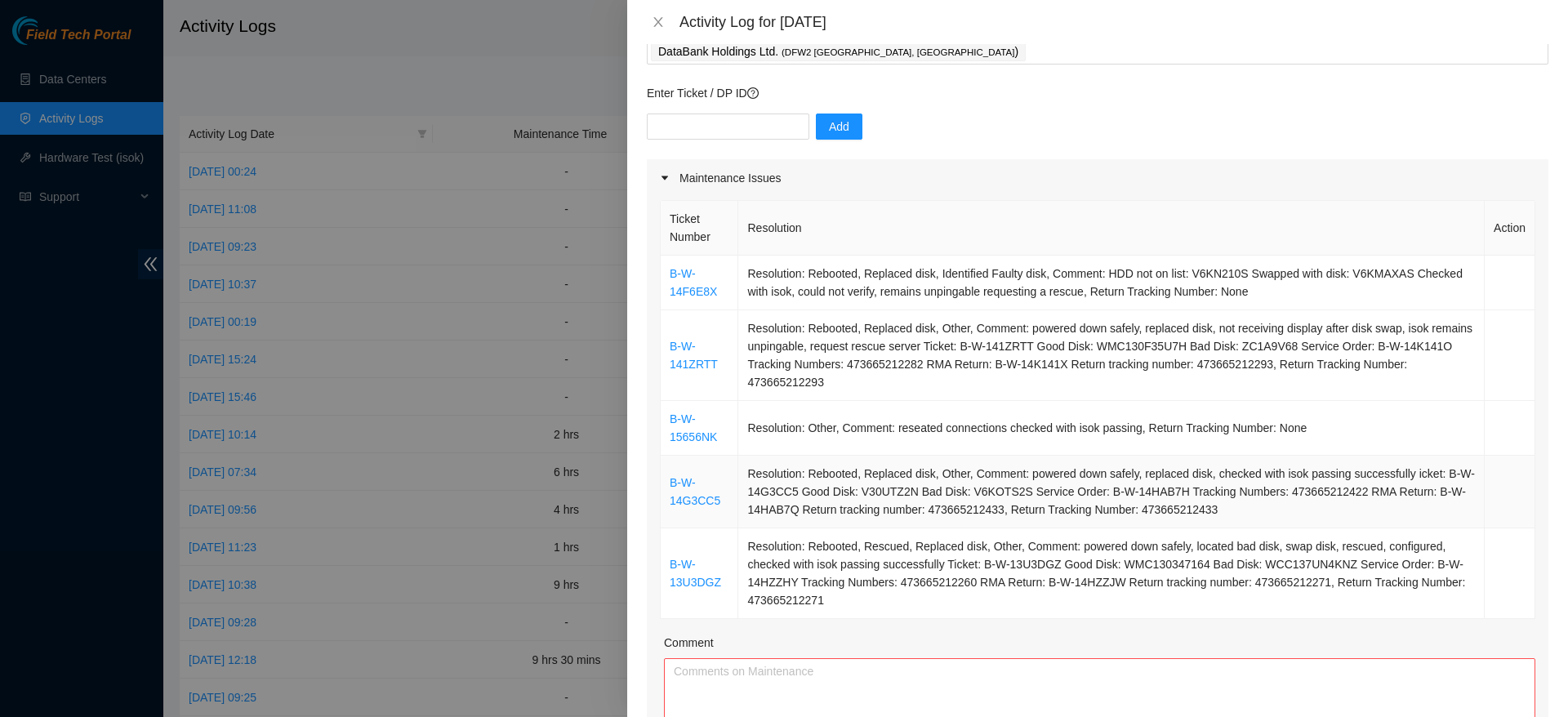
scroll to position [514, 0]
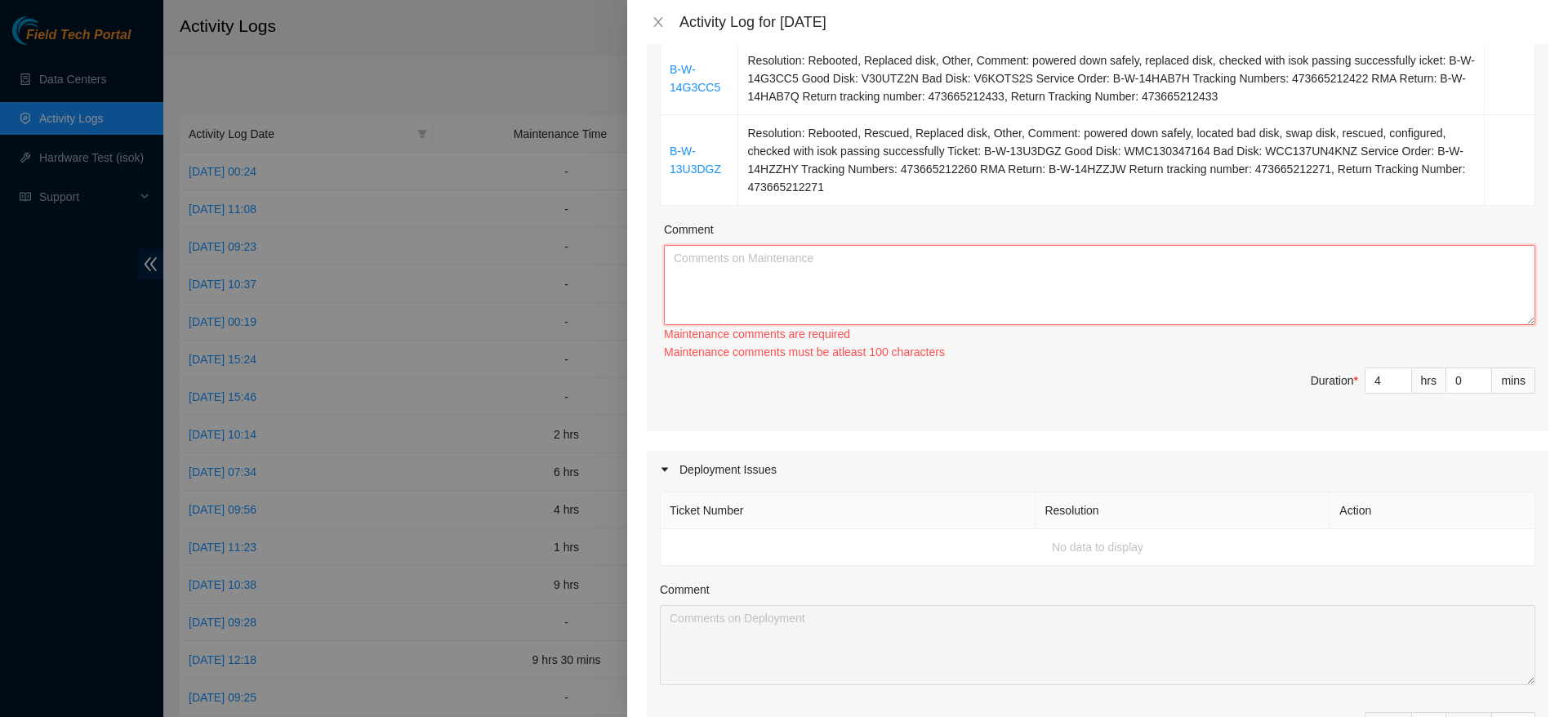
paste textarea "started with handling various tickets, from disk replacements to reboot and res…"
click at [1063, 279] on textarea "Comment" at bounding box center [1099, 285] width 871 height 80
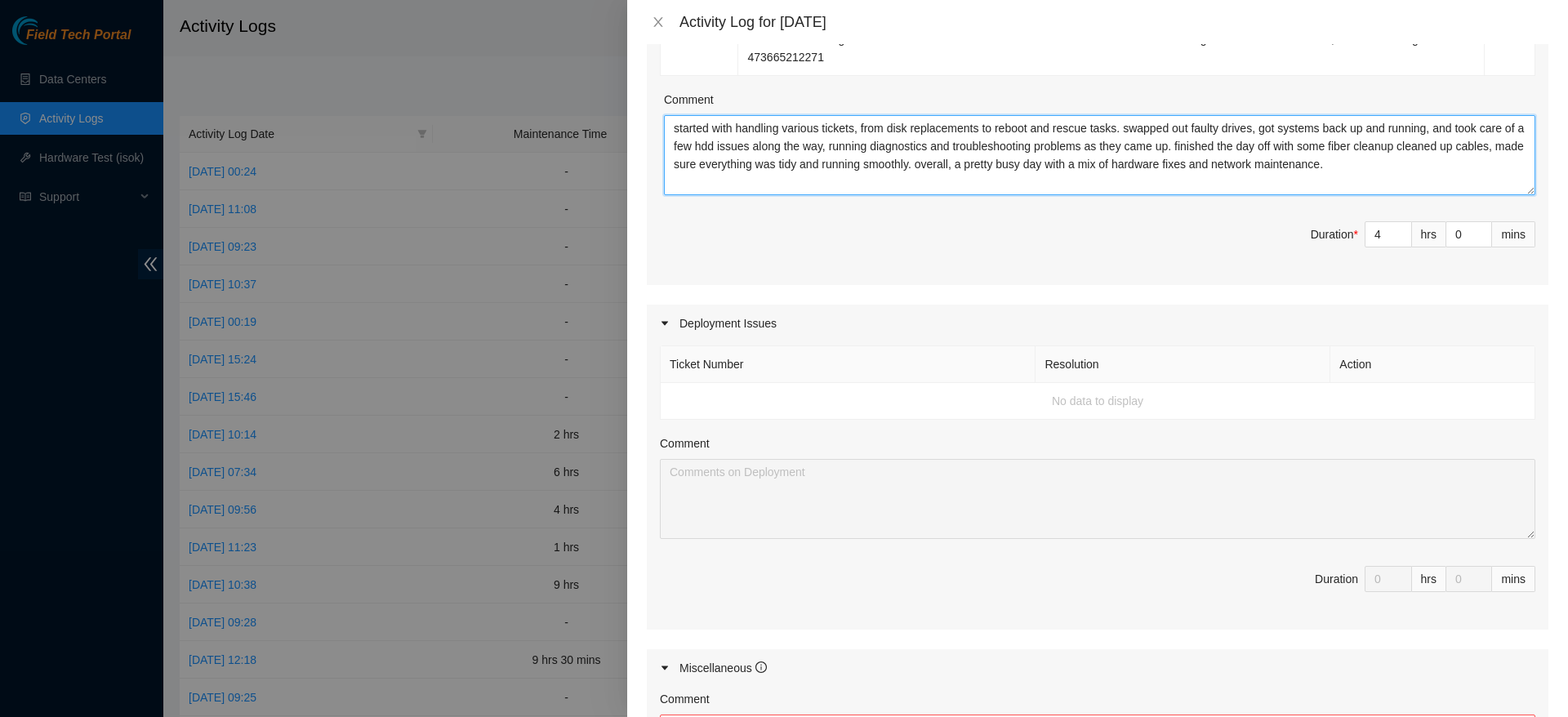
scroll to position [983, 0]
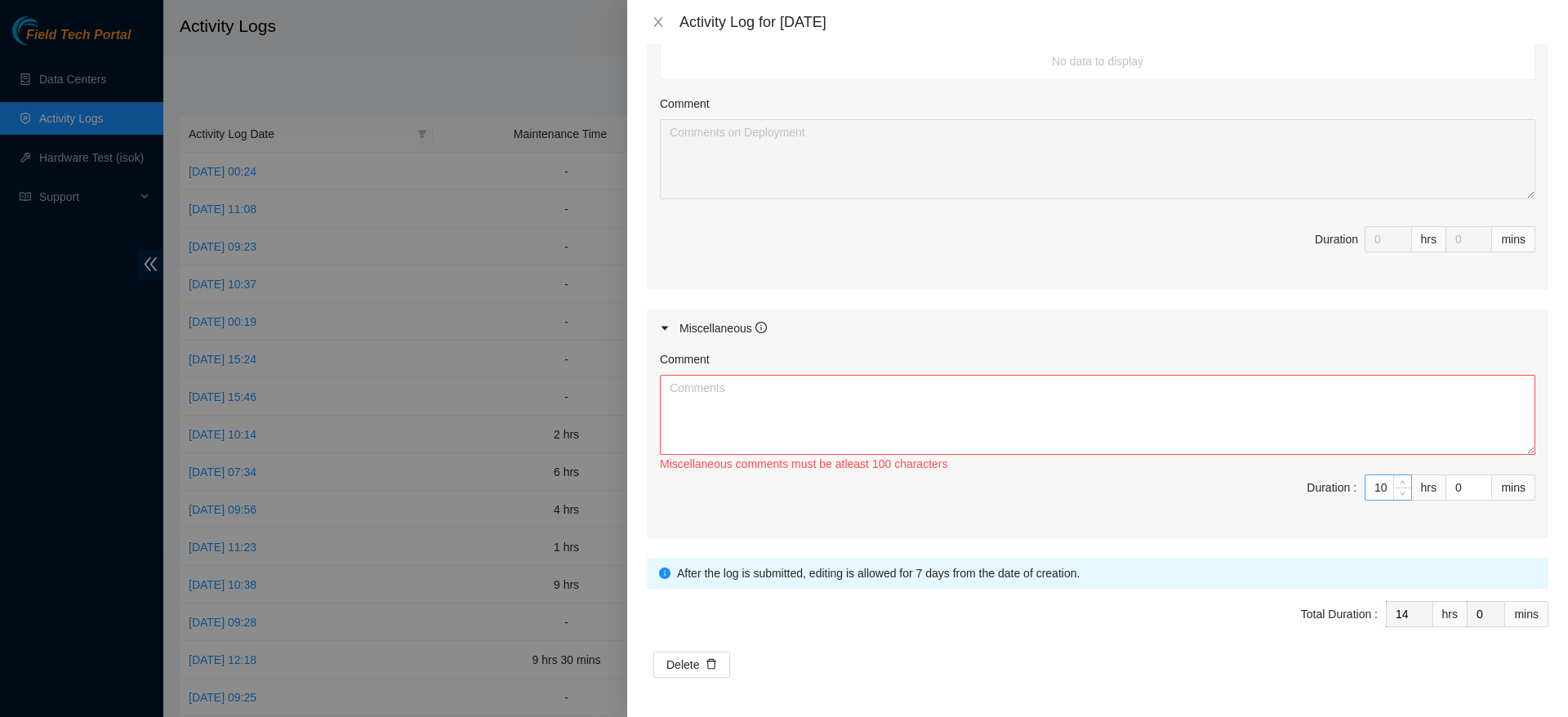
type textarea "started with handling various tickets, from disk replacements to reboot and res…"
click at [1374, 491] on input "10" at bounding box center [1387, 488] width 45 height 24
type input "4"
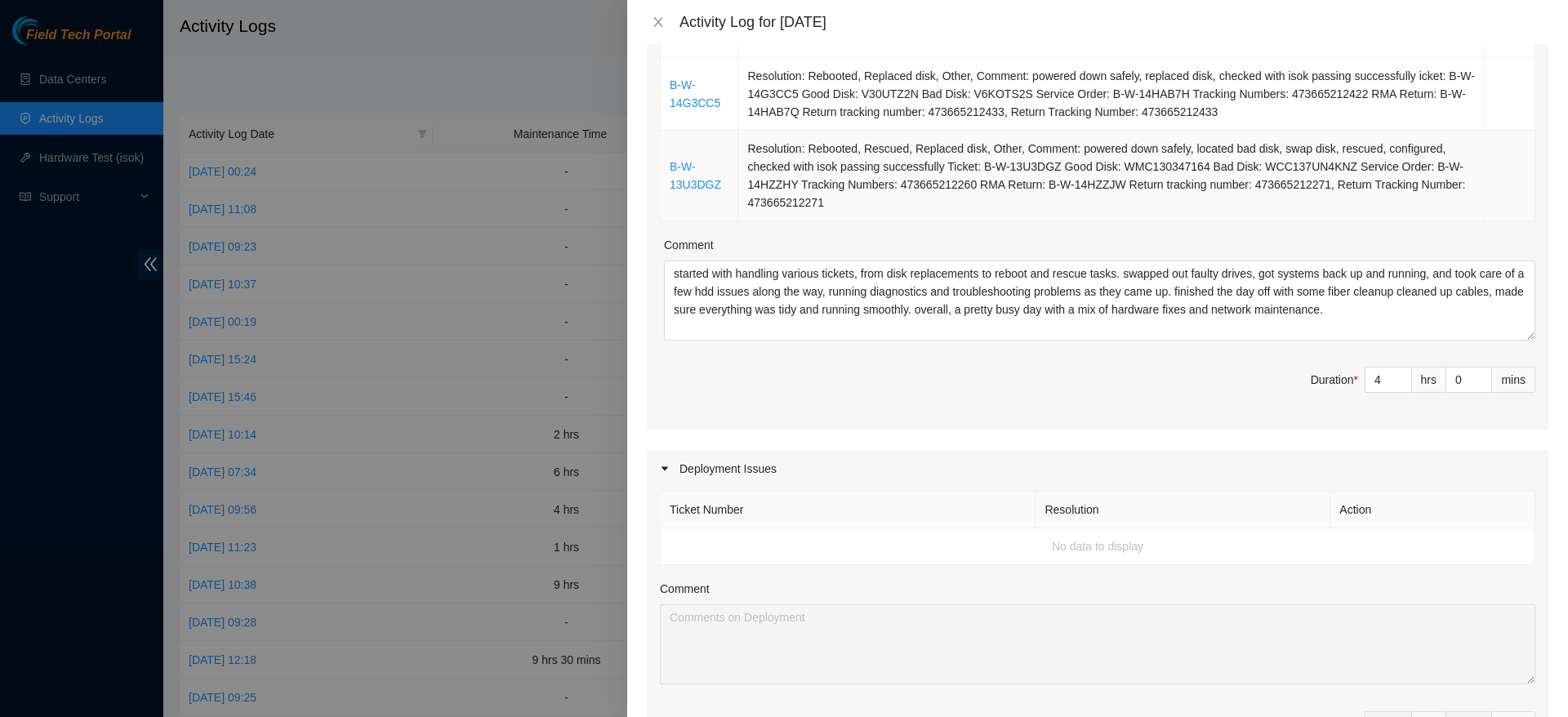
scroll to position [431, 0]
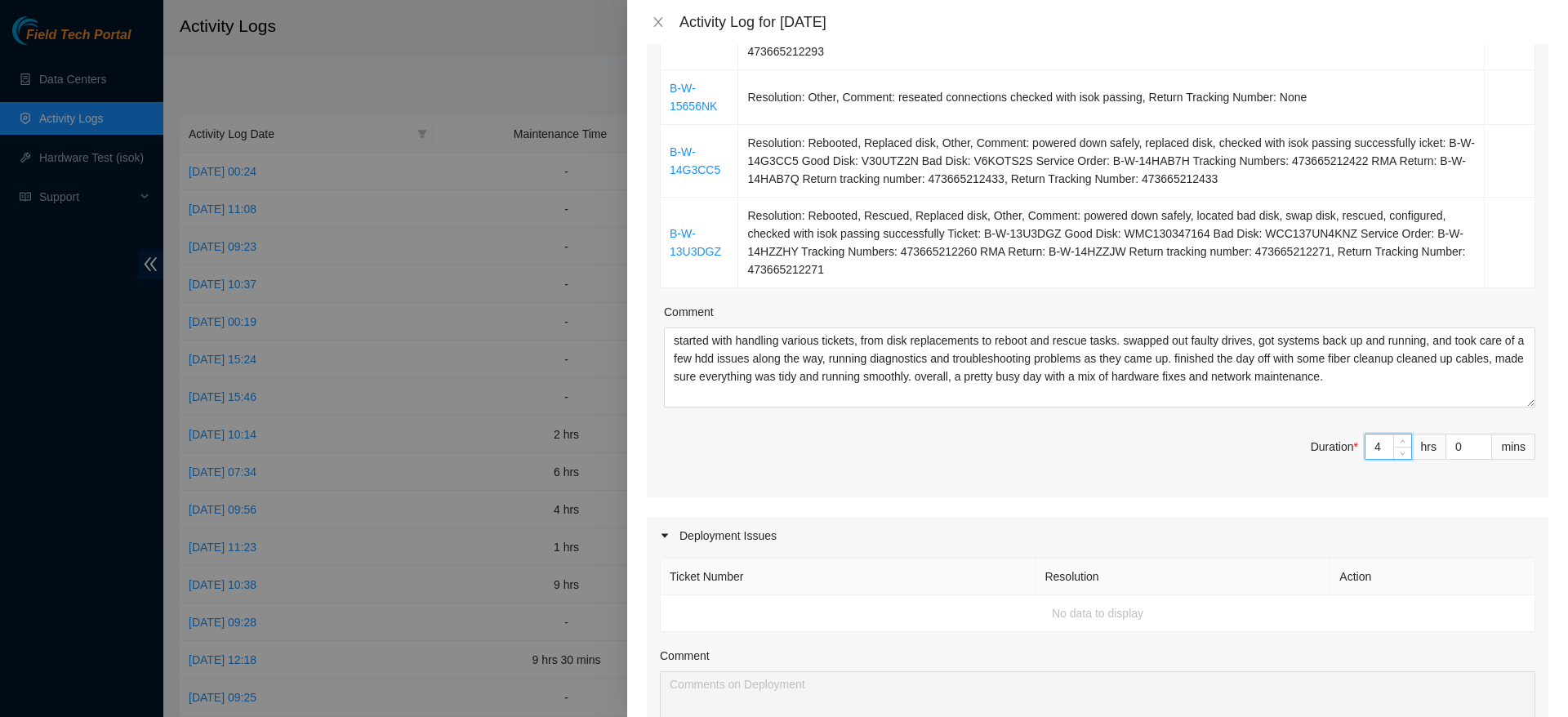
click at [1370, 439] on input "4" at bounding box center [1387, 447] width 45 height 24
type input "0"
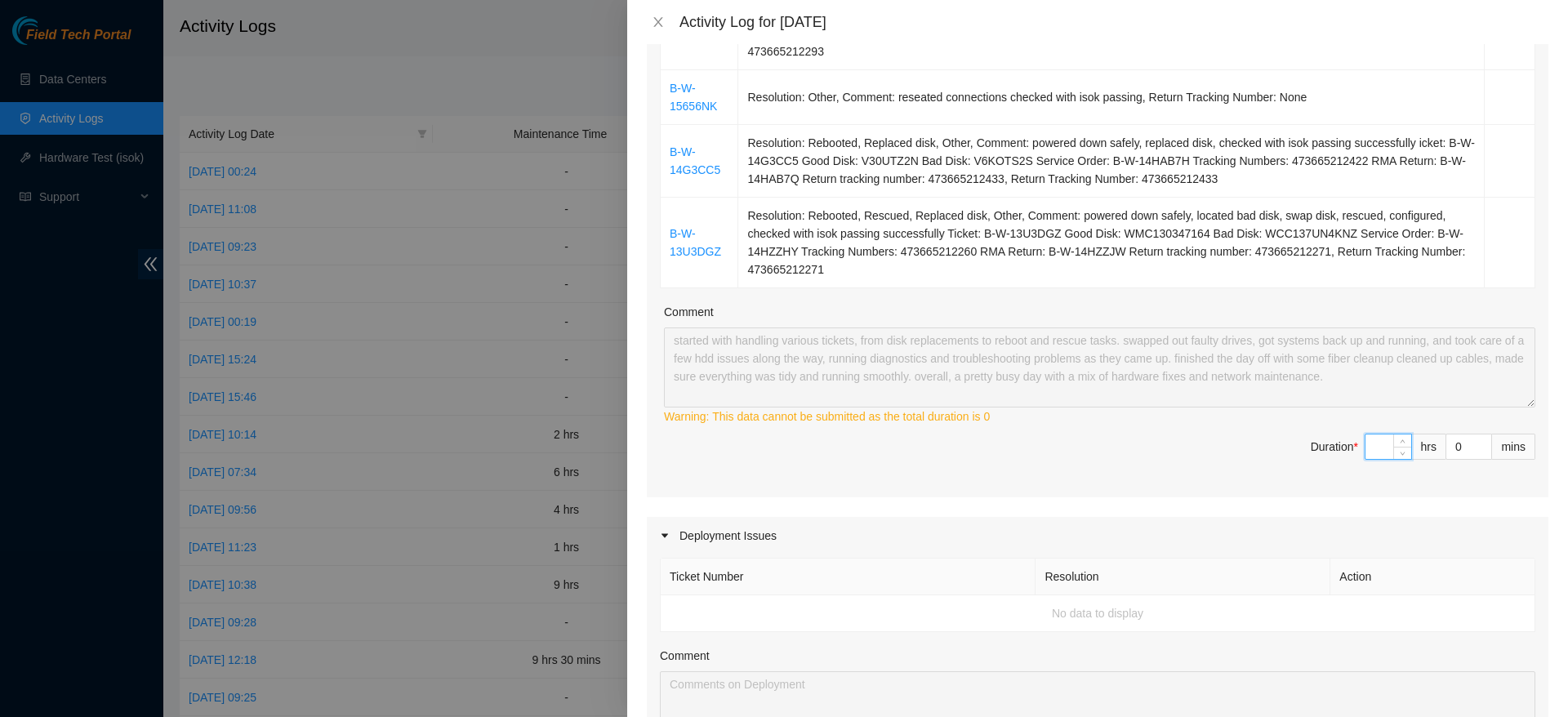
type input "1"
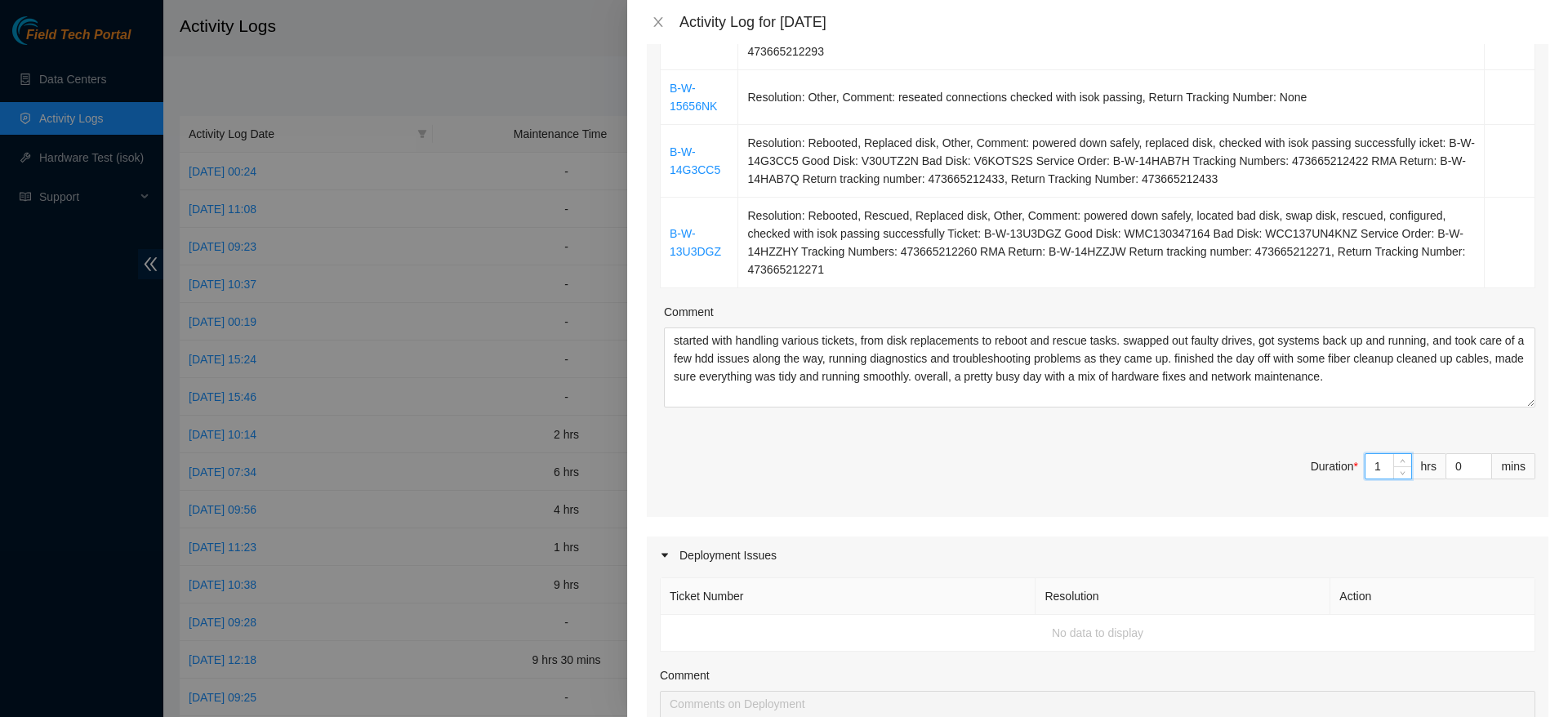
type input "10"
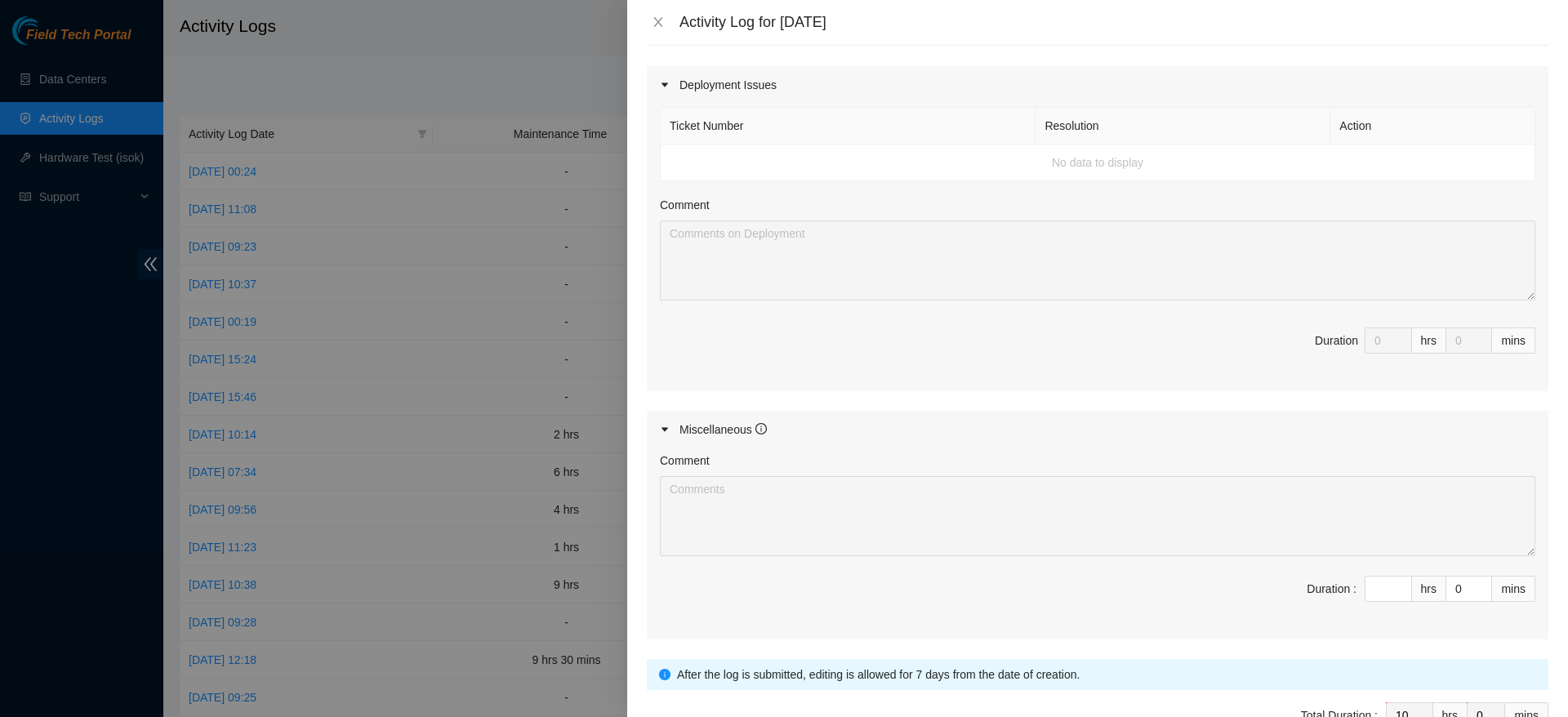
scroll to position [983, 0]
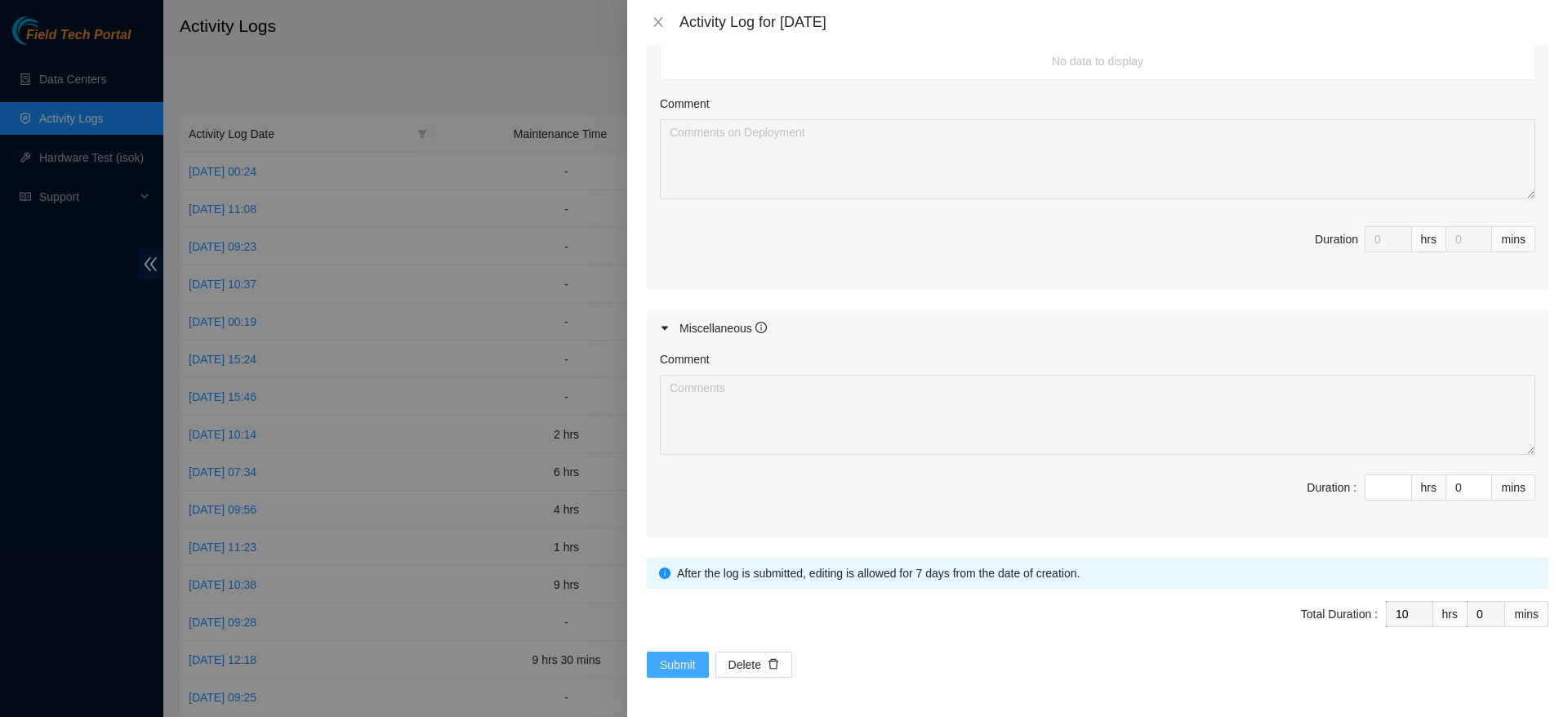
type input "10"
click at [655, 661] on button "Submit" at bounding box center [677, 665] width 62 height 26
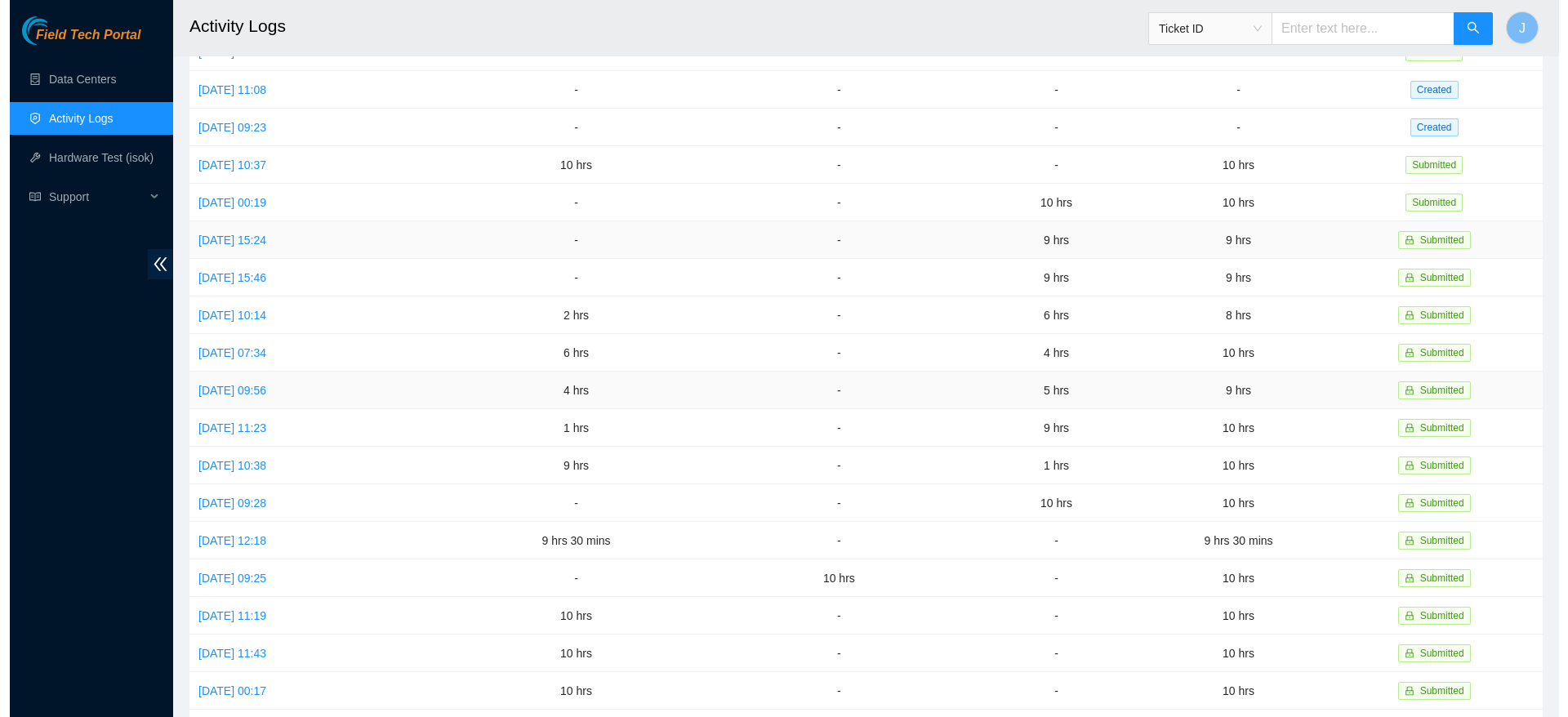
scroll to position [0, 0]
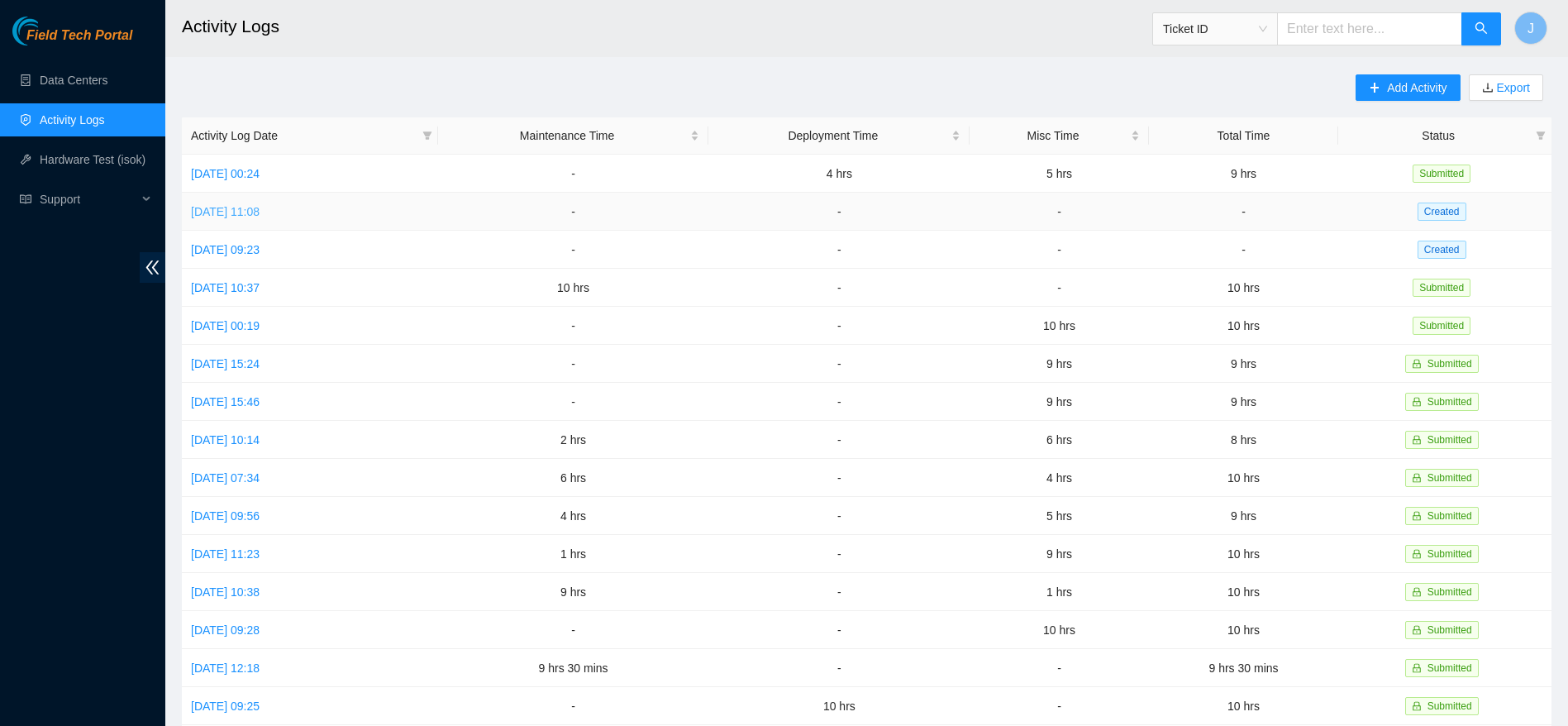
click at [260, 206] on link "Thu, 04 Sep 2025 11:08" at bounding box center [225, 211] width 69 height 13
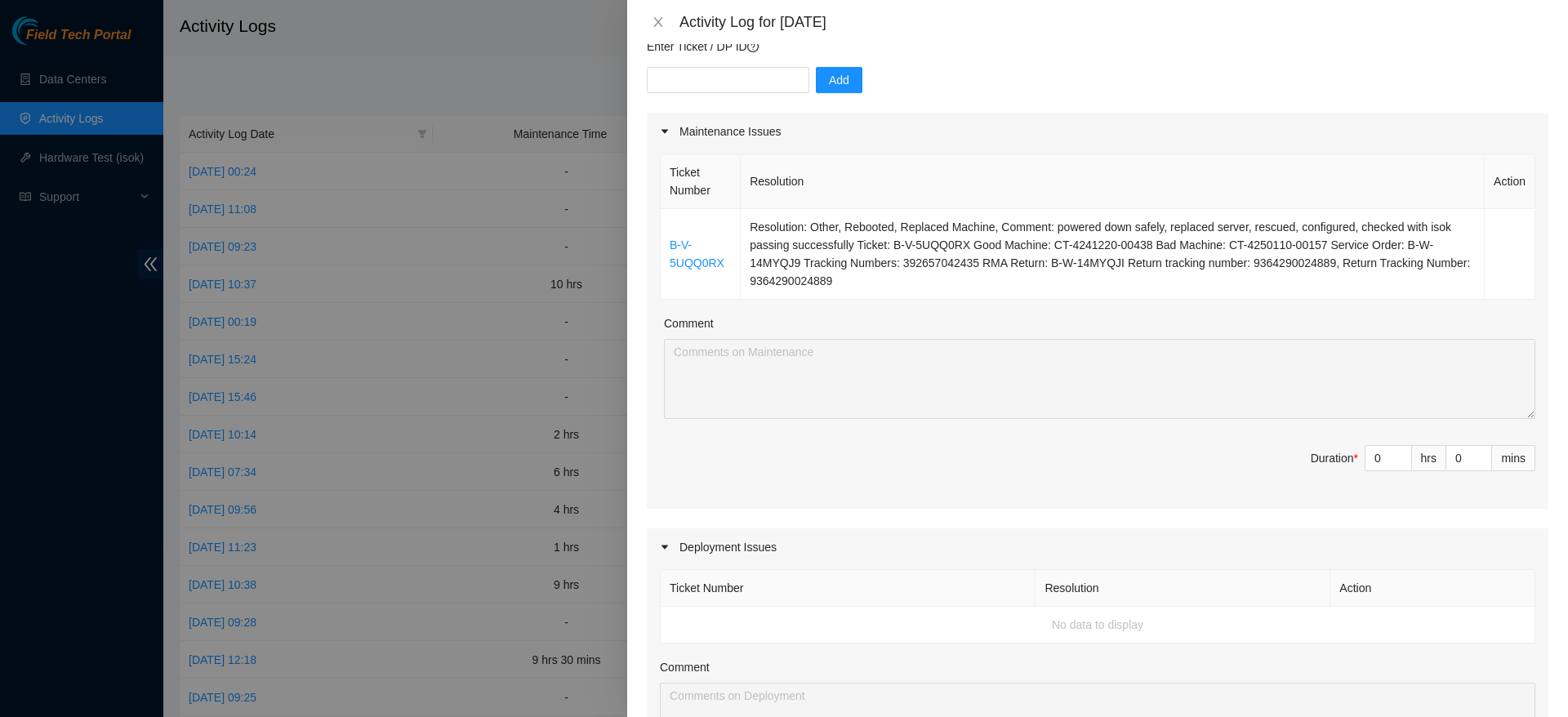
scroll to position [154, 0]
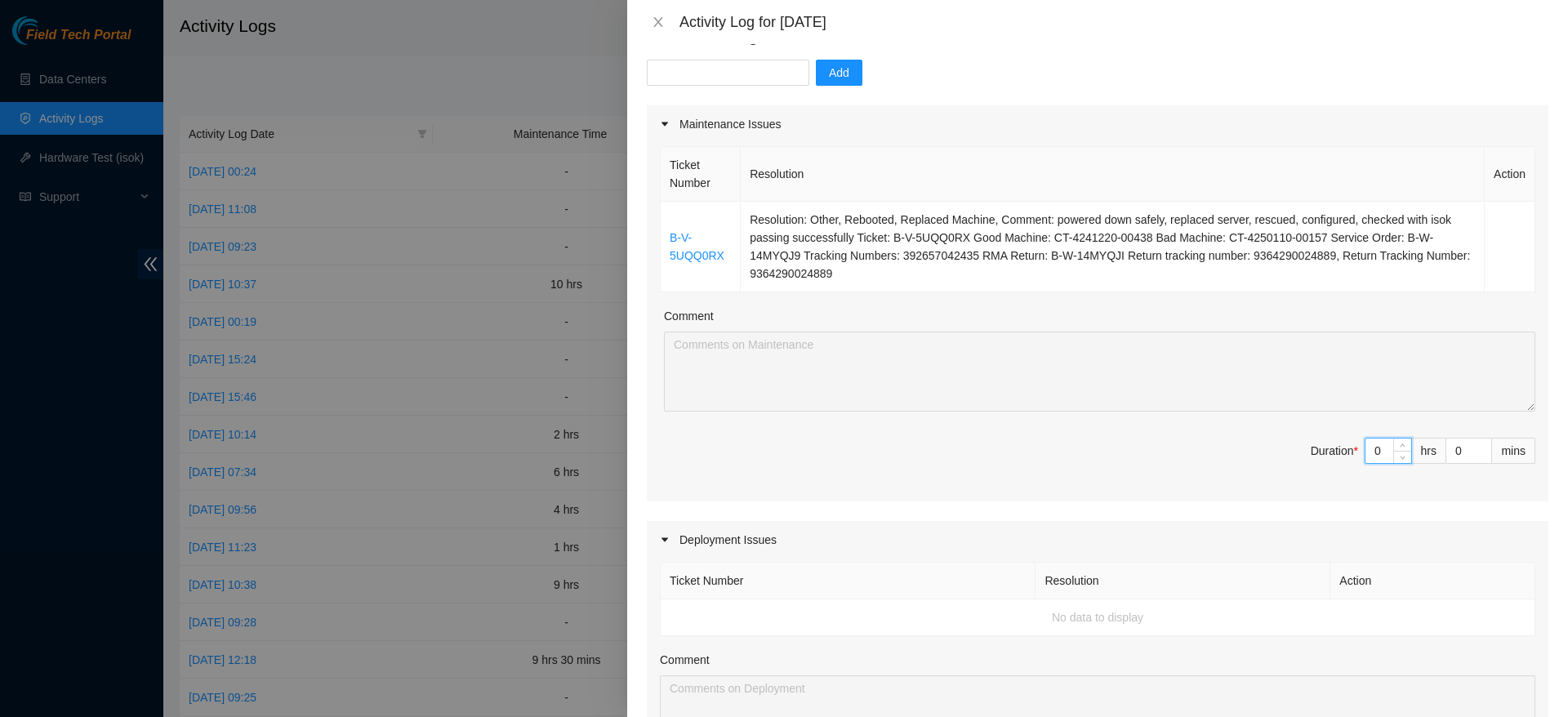
click at [1367, 458] on input "0" at bounding box center [1387, 451] width 45 height 24
type input "9"
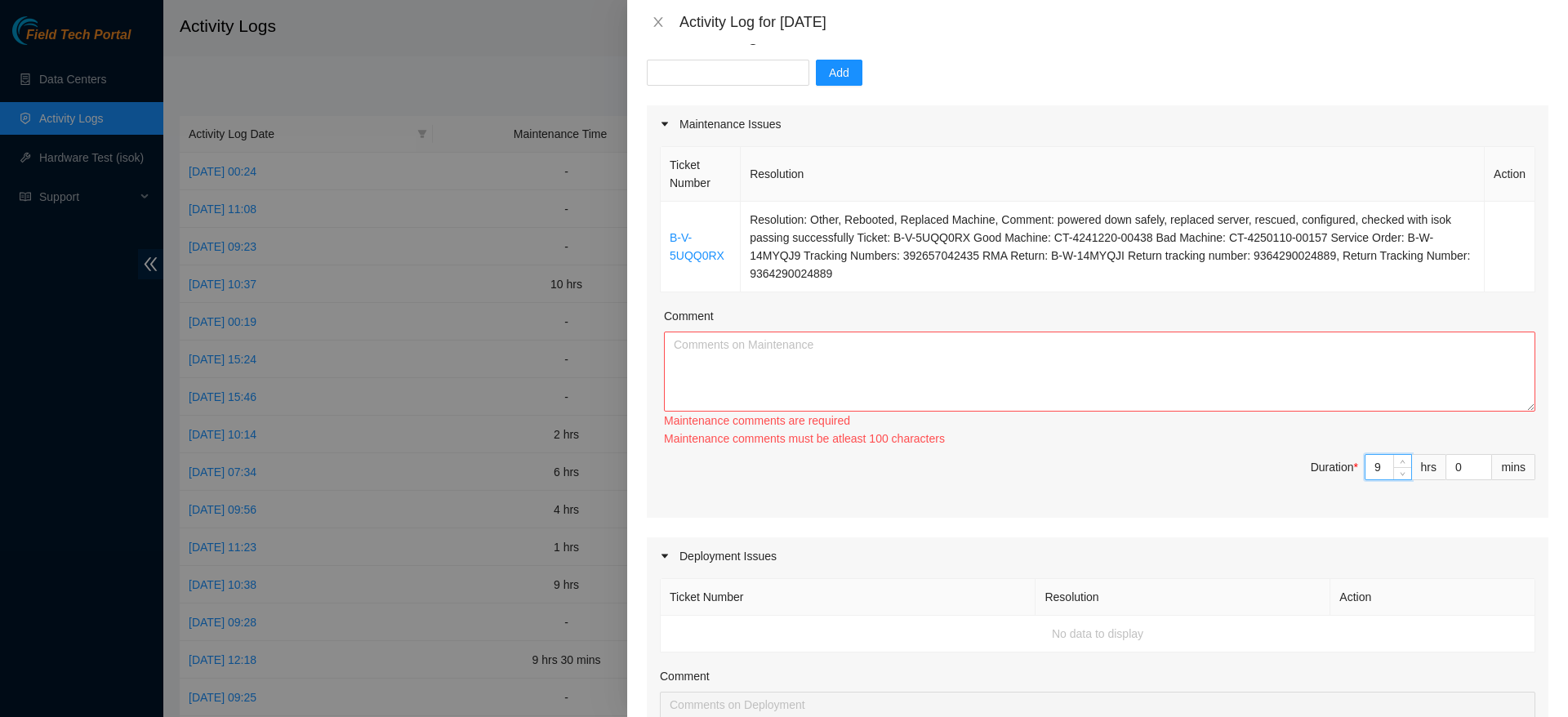
type input "9"
click at [1328, 360] on textarea "Comment" at bounding box center [1099, 372] width 871 height 80
click at [835, 353] on textarea "Comment" at bounding box center [1099, 372] width 871 height 80
paste textarea "picked up where i left off, tackling a fresh batch of tickets. worked through m…"
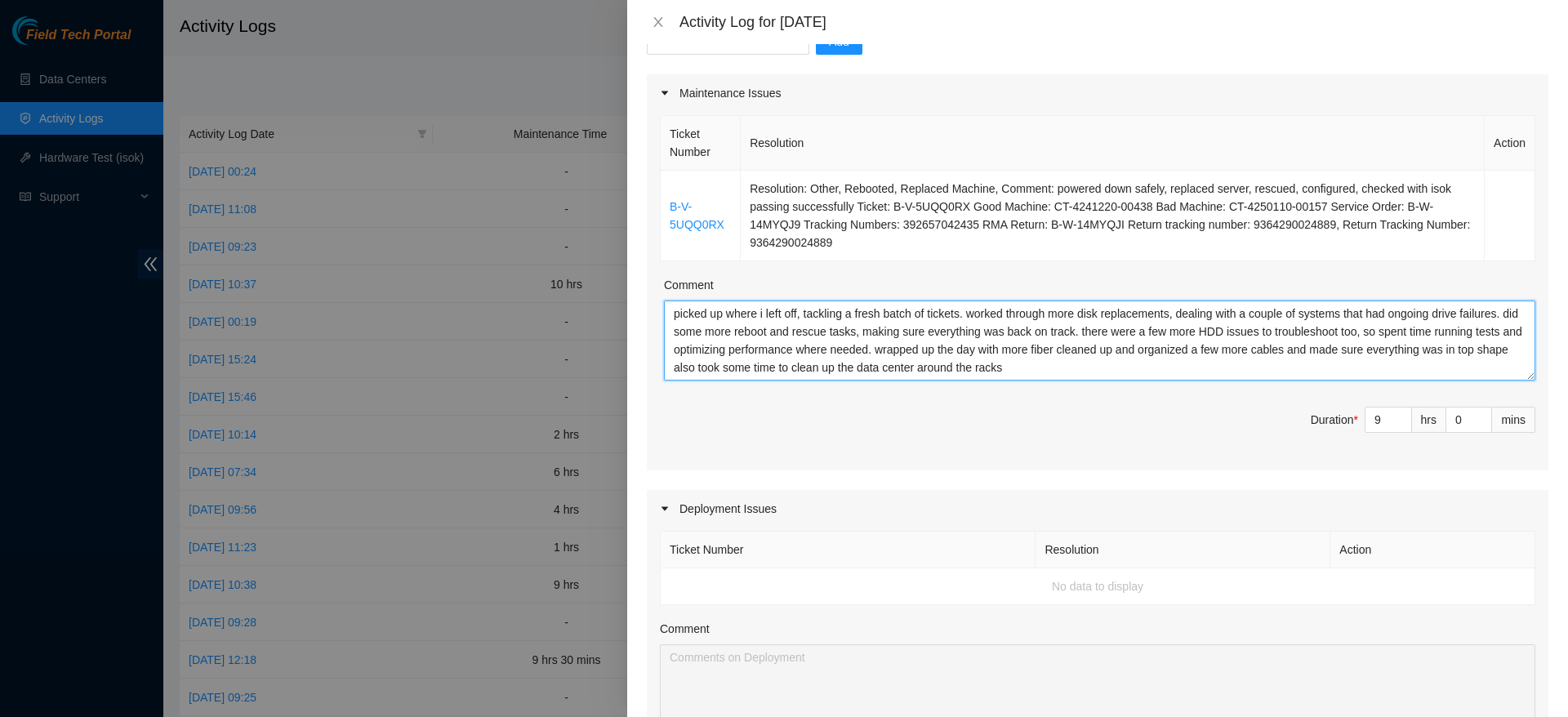
scroll to position [711, 0]
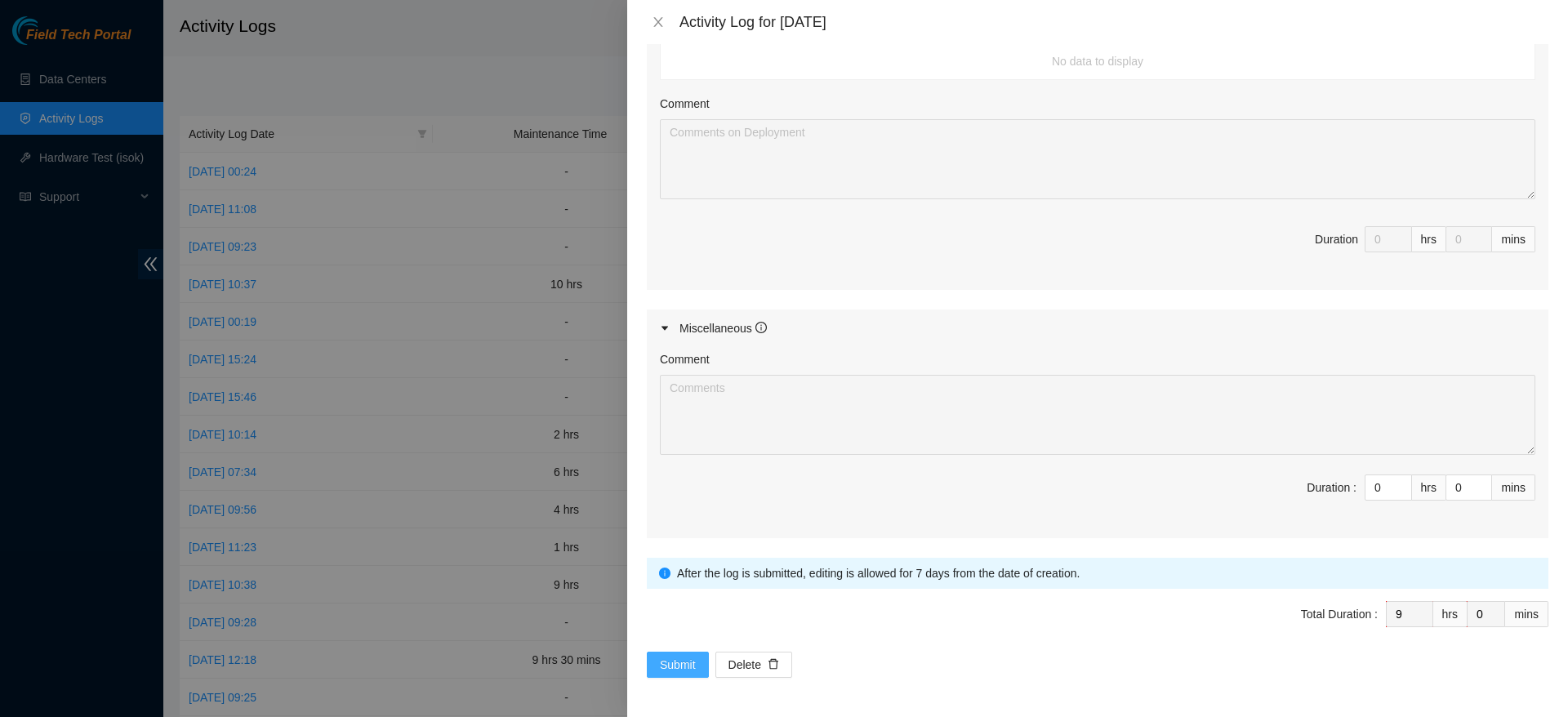
type textarea "picked up where i left off, tackling a fresh batch of tickets. worked through m…"
click at [700, 657] on button "Submit" at bounding box center [677, 665] width 62 height 26
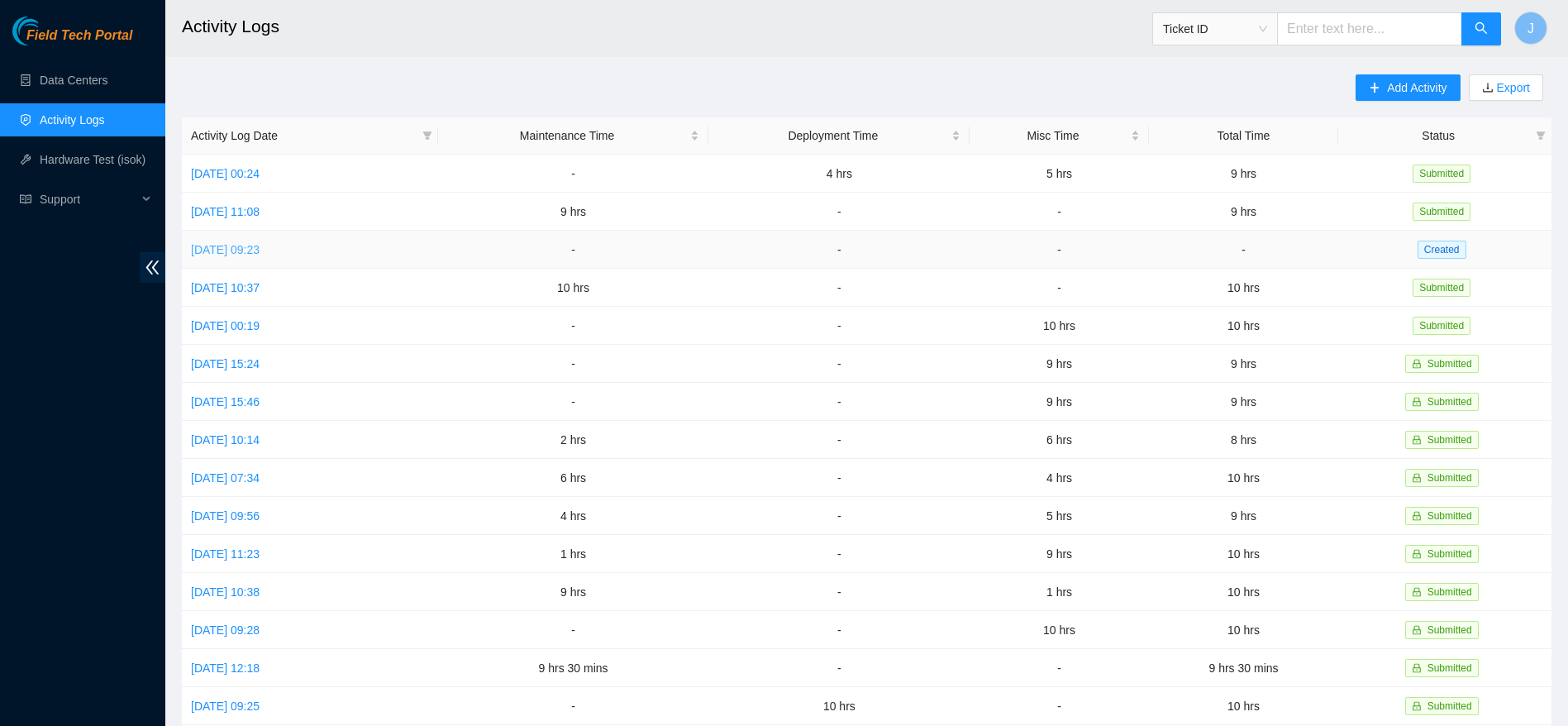
click at [227, 246] on link "Wed, 03 Sep 2025 09:23" at bounding box center [225, 249] width 69 height 13
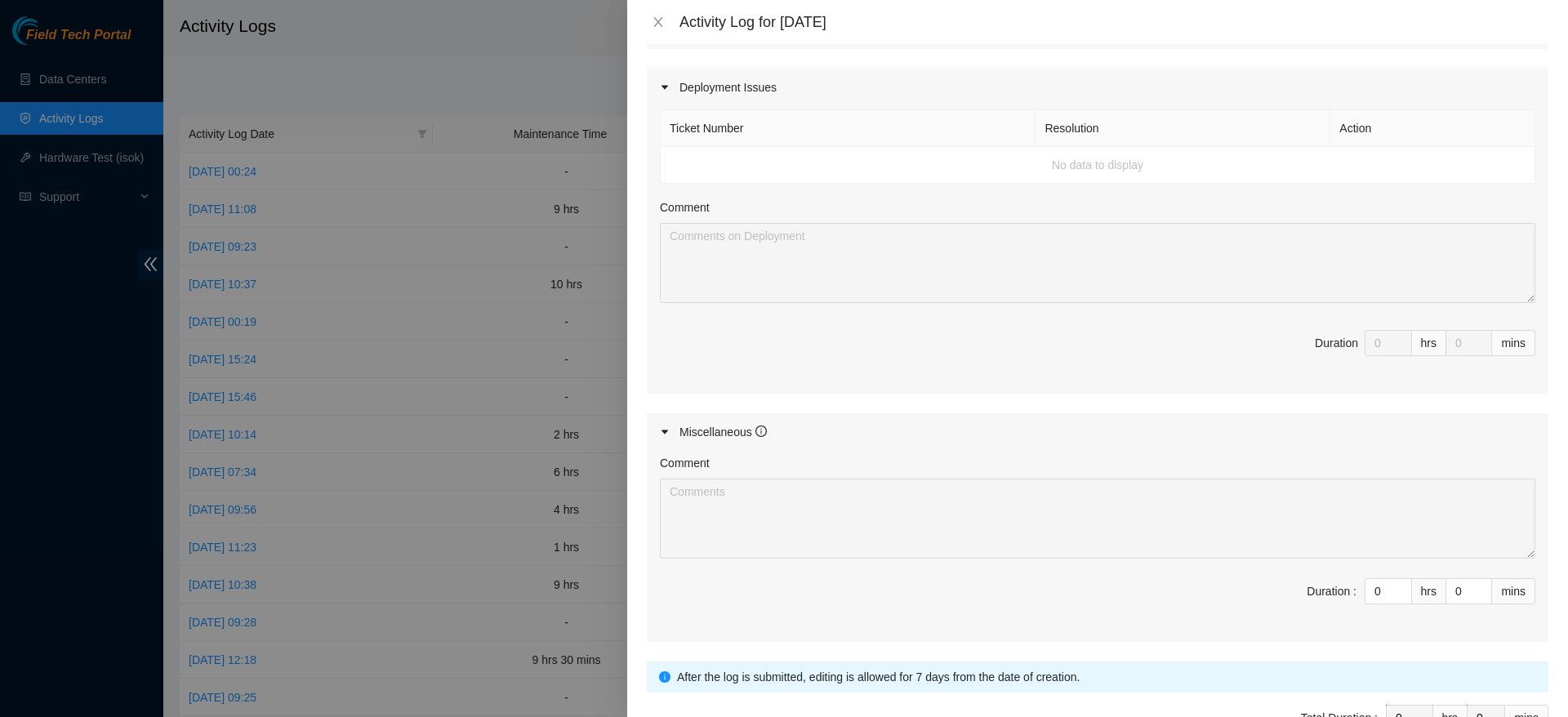
scroll to position [1056, 0]
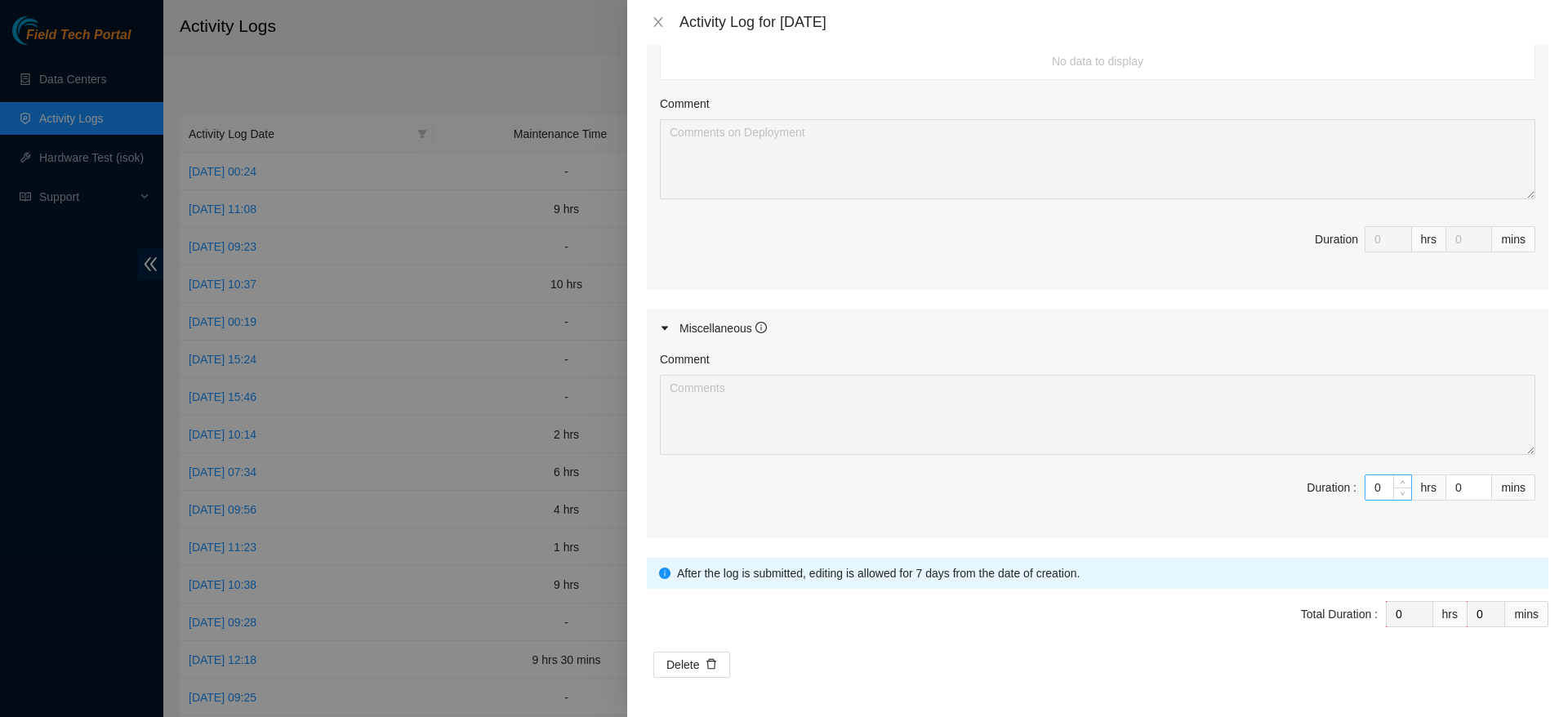
click at [1369, 488] on input "0" at bounding box center [1387, 488] width 45 height 24
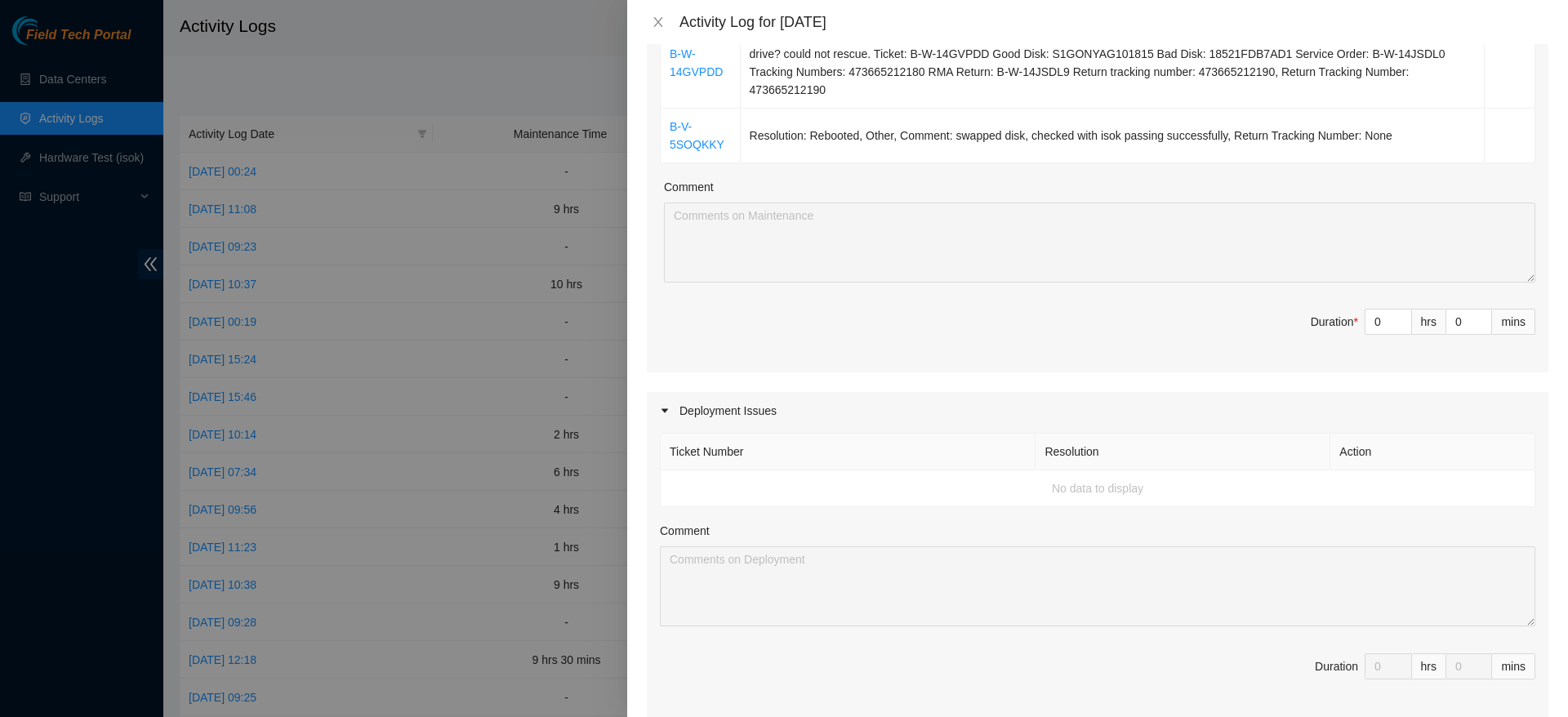
scroll to position [691, 0]
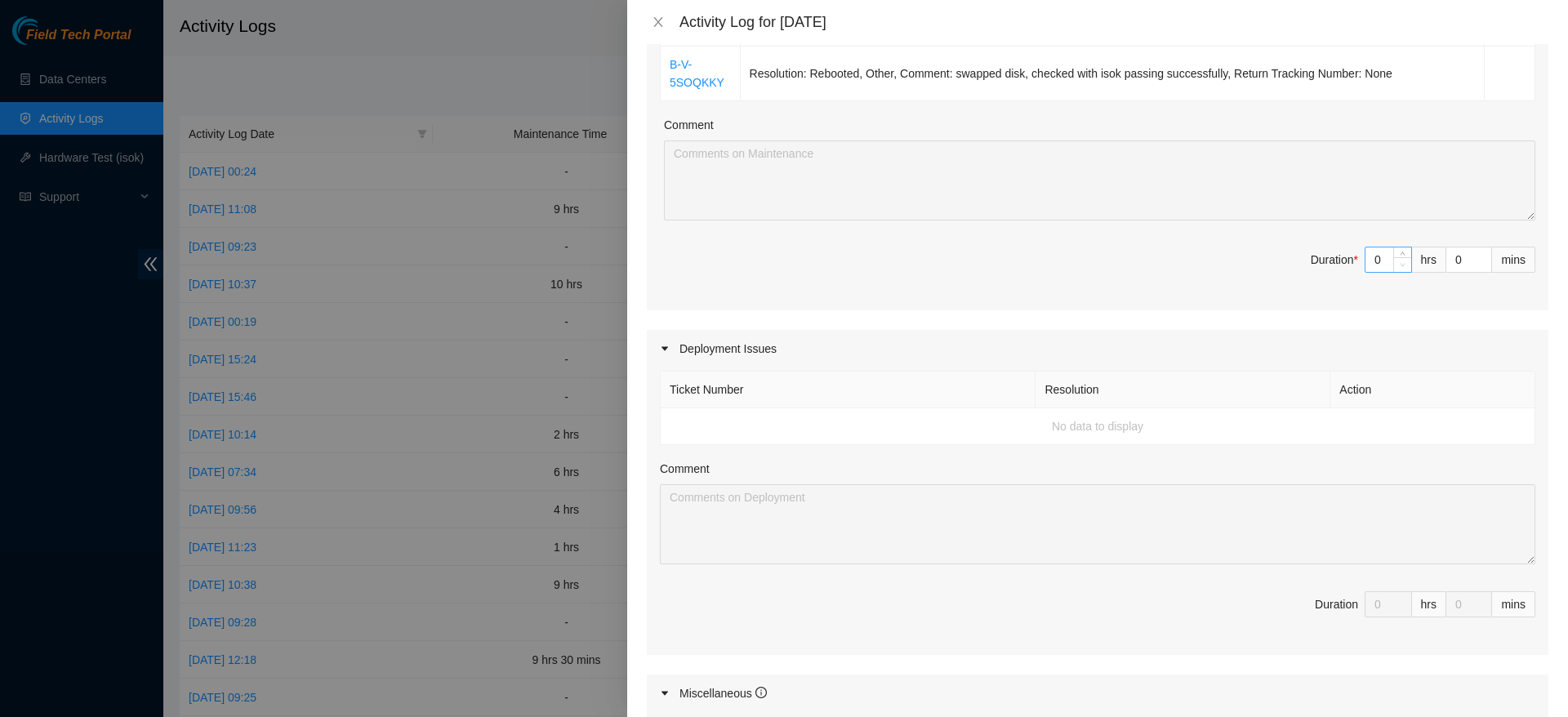
click at [1393, 263] on span "Decrease Value" at bounding box center [1401, 264] width 18 height 15
click at [1365, 261] on input "0" at bounding box center [1387, 260] width 45 height 24
type input "9"
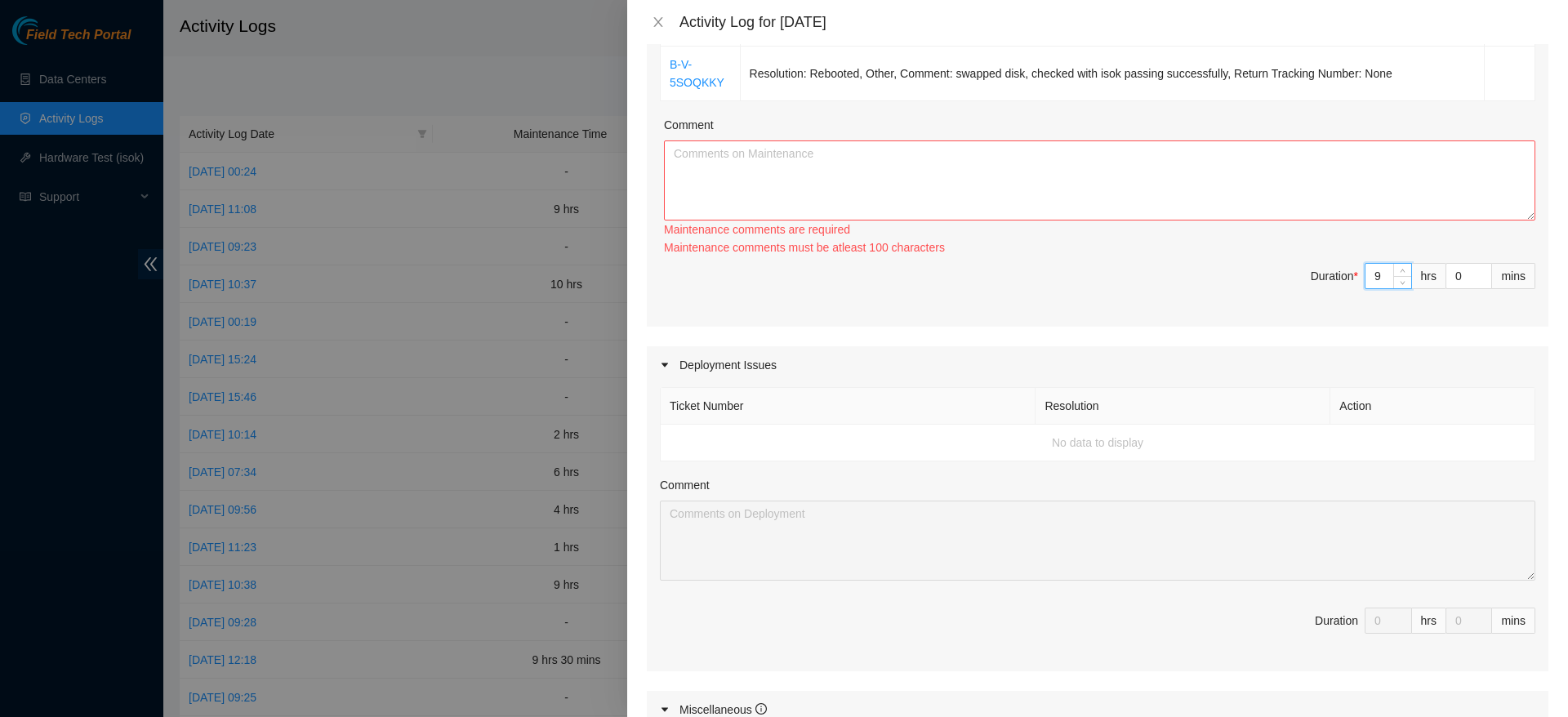
type input "9"
click at [1253, 160] on textarea "Comment" at bounding box center [1099, 181] width 871 height 80
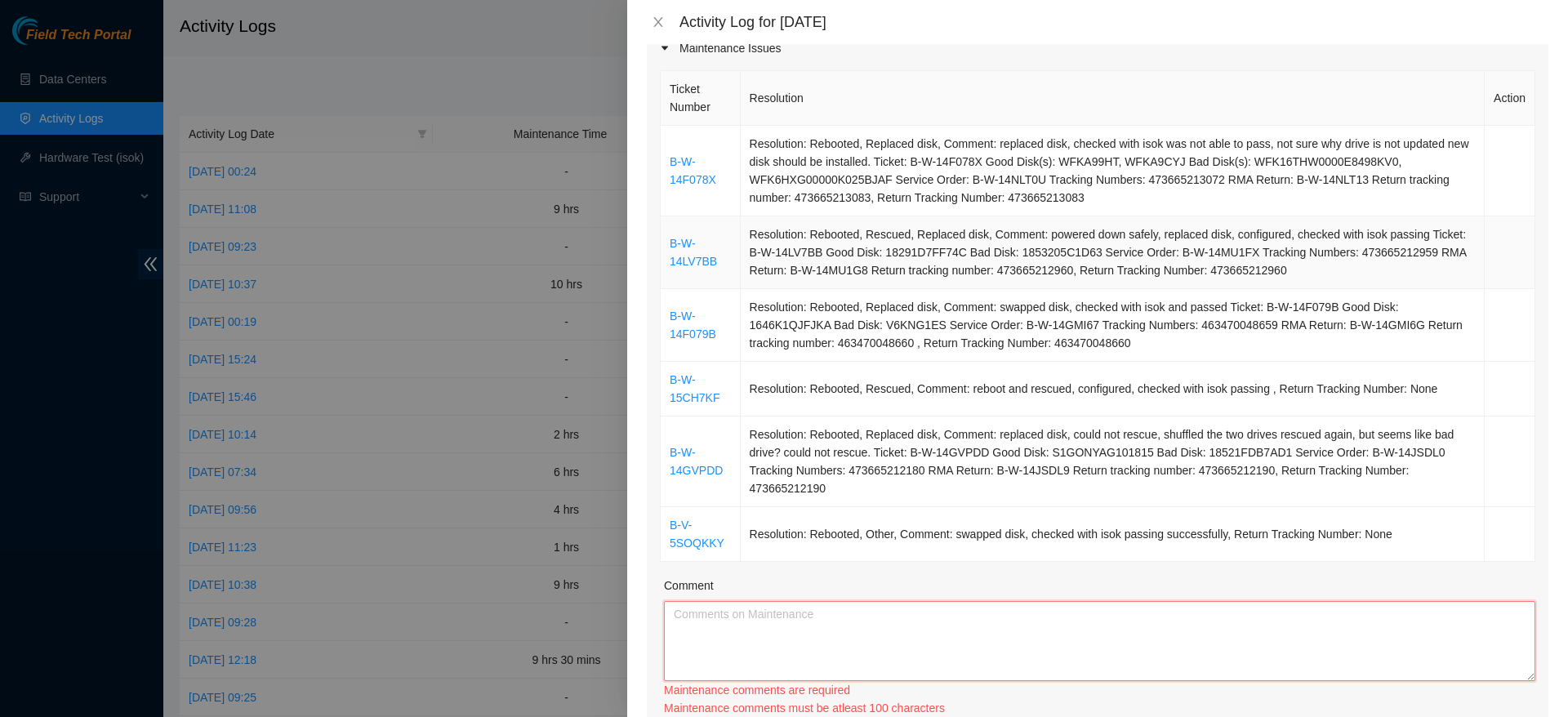
scroll to position [266, 0]
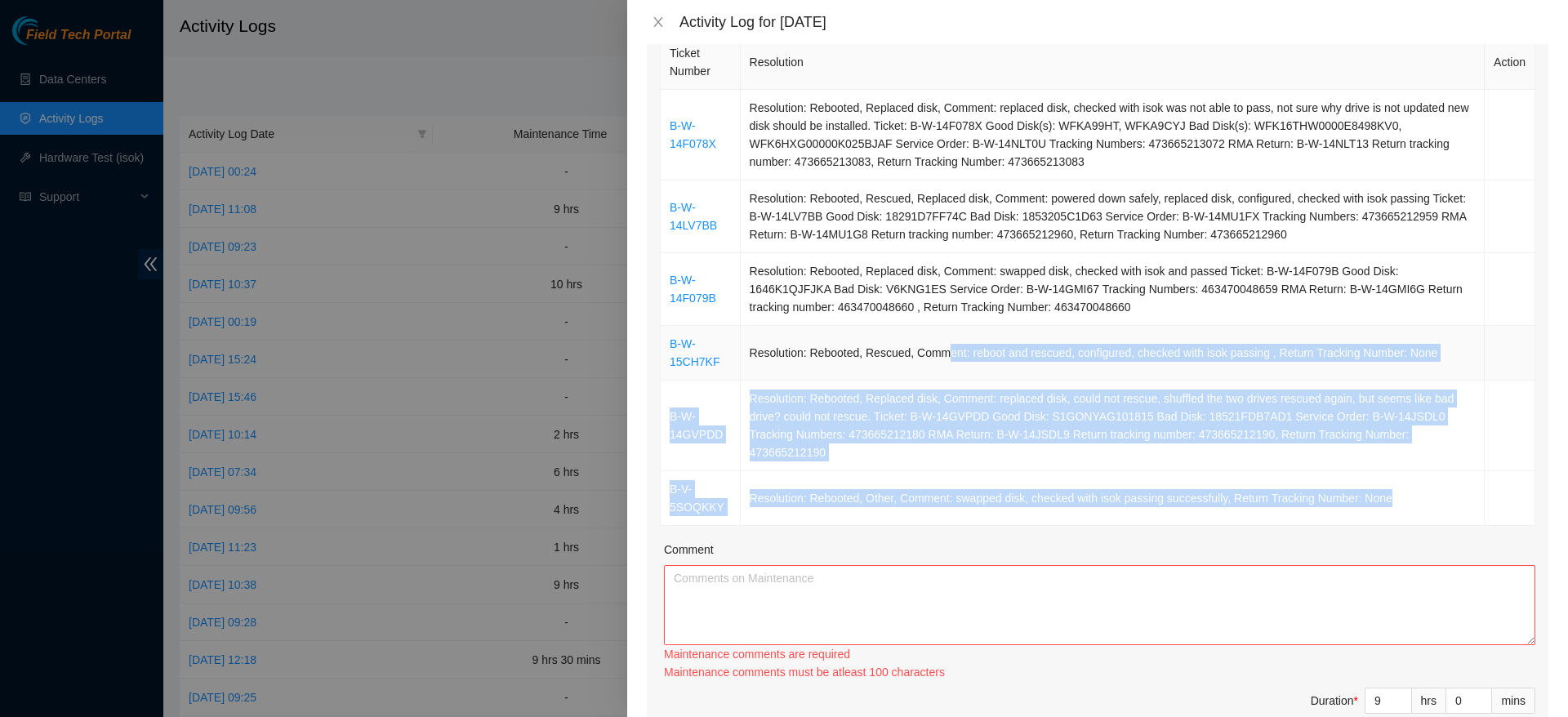
drag, startPoint x: 1399, startPoint y: 506, endPoint x: 938, endPoint y: 327, distance: 494.5
click at [938, 327] on tbody "B-W-14F078X Resolution: Rebooted, Replaced disk, Comment: replaced disk, checke…" at bounding box center [1097, 308] width 875 height 436
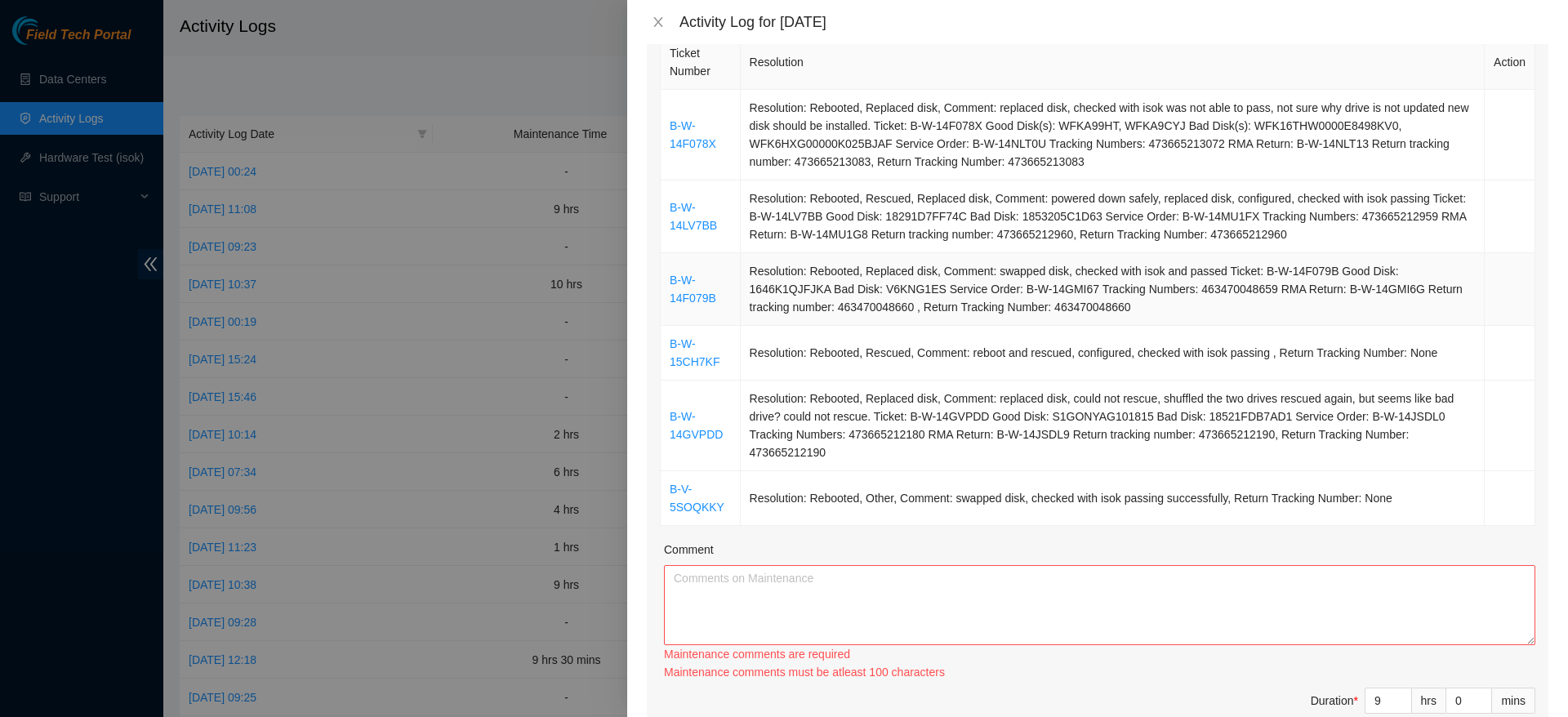
click at [903, 314] on td "Resolution: Rebooted, Replaced disk, Comment: swapped disk, checked with isok a…" at bounding box center [1112, 289] width 744 height 72
paste textarea "spent thursday handling a new set of tickets, replaced a few more disks that ha…"
click at [828, 577] on textarea "Comment" at bounding box center [1099, 605] width 871 height 80
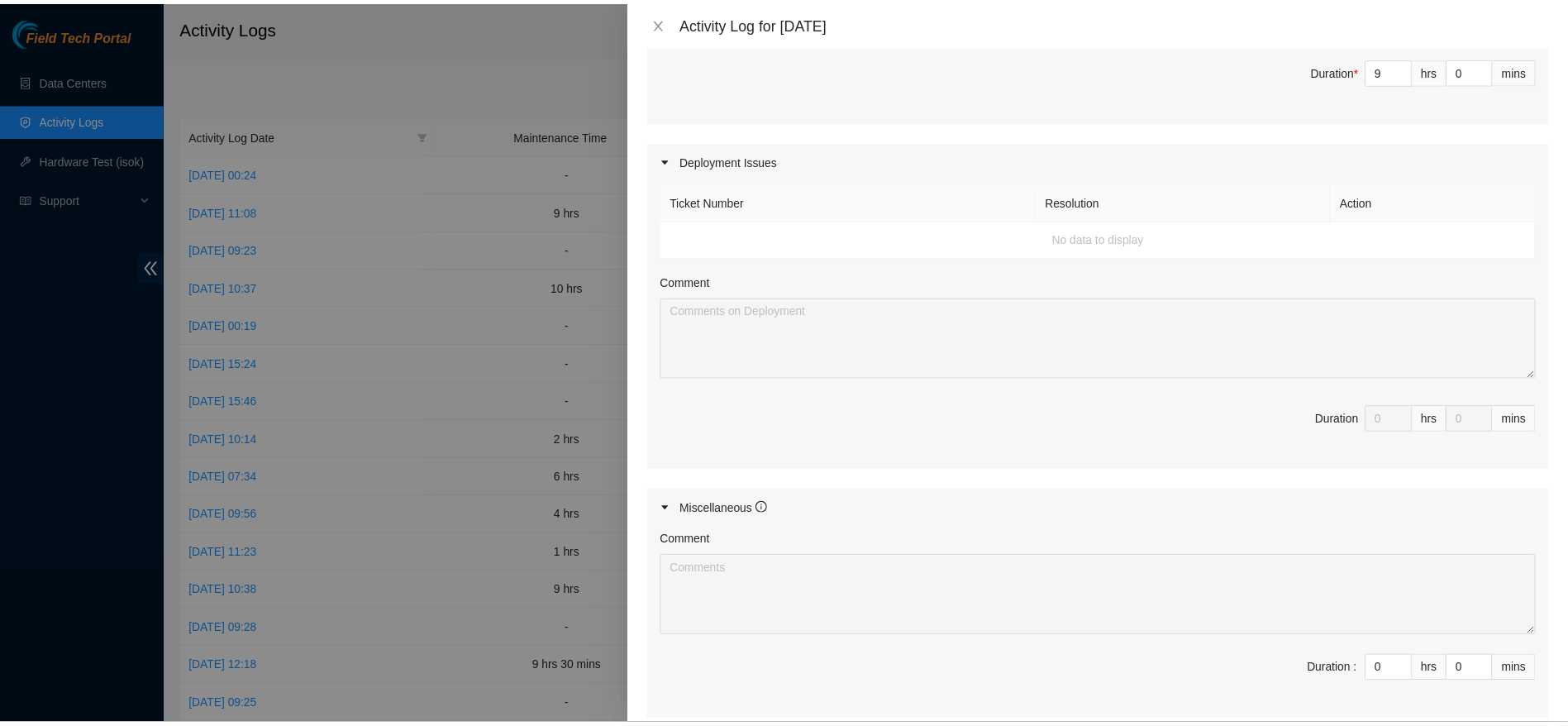
scroll to position [1070, 0]
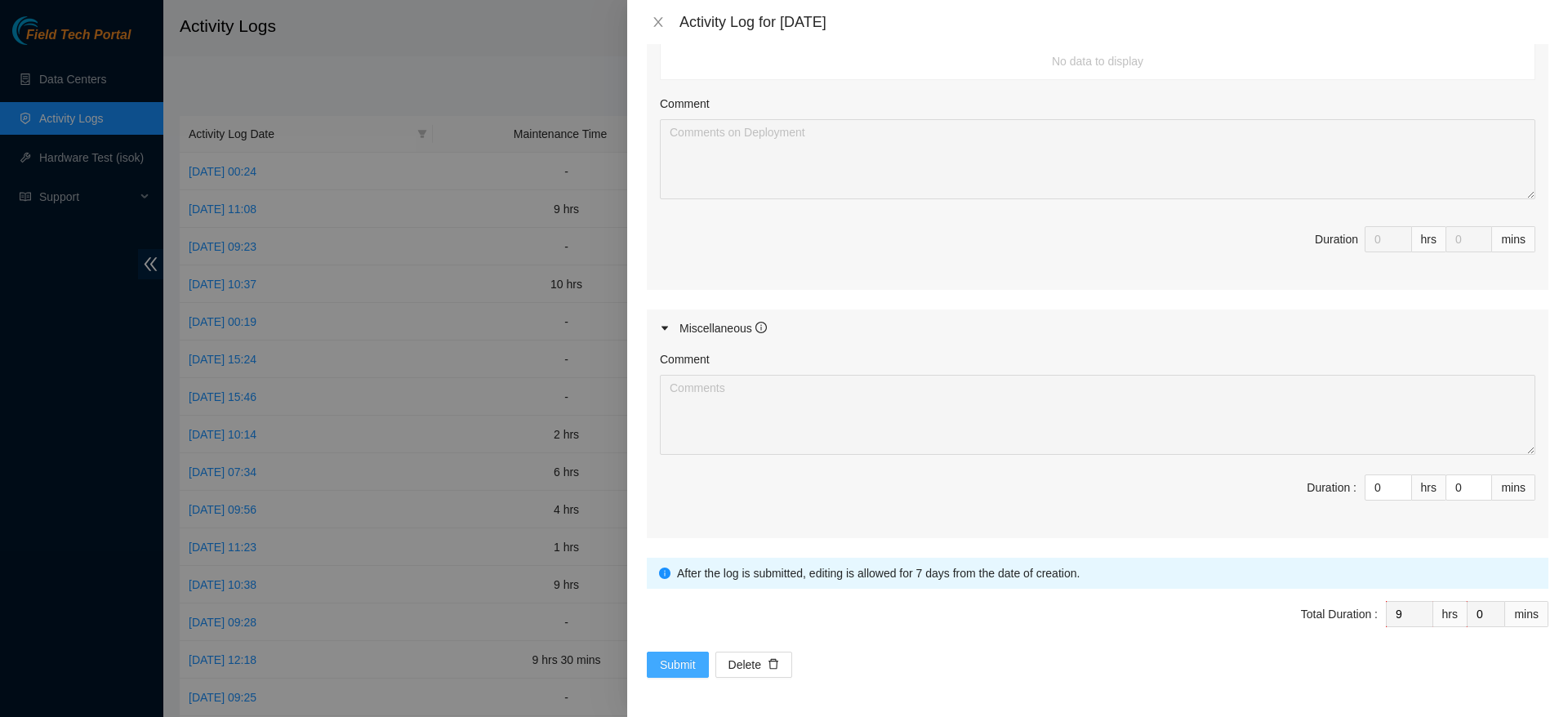
type textarea "spent thursday handling a new set of tickets, replaced a few more disks that ha…"
click at [679, 659] on span "Submit" at bounding box center [677, 665] width 36 height 18
